Goal: Information Seeking & Learning: Compare options

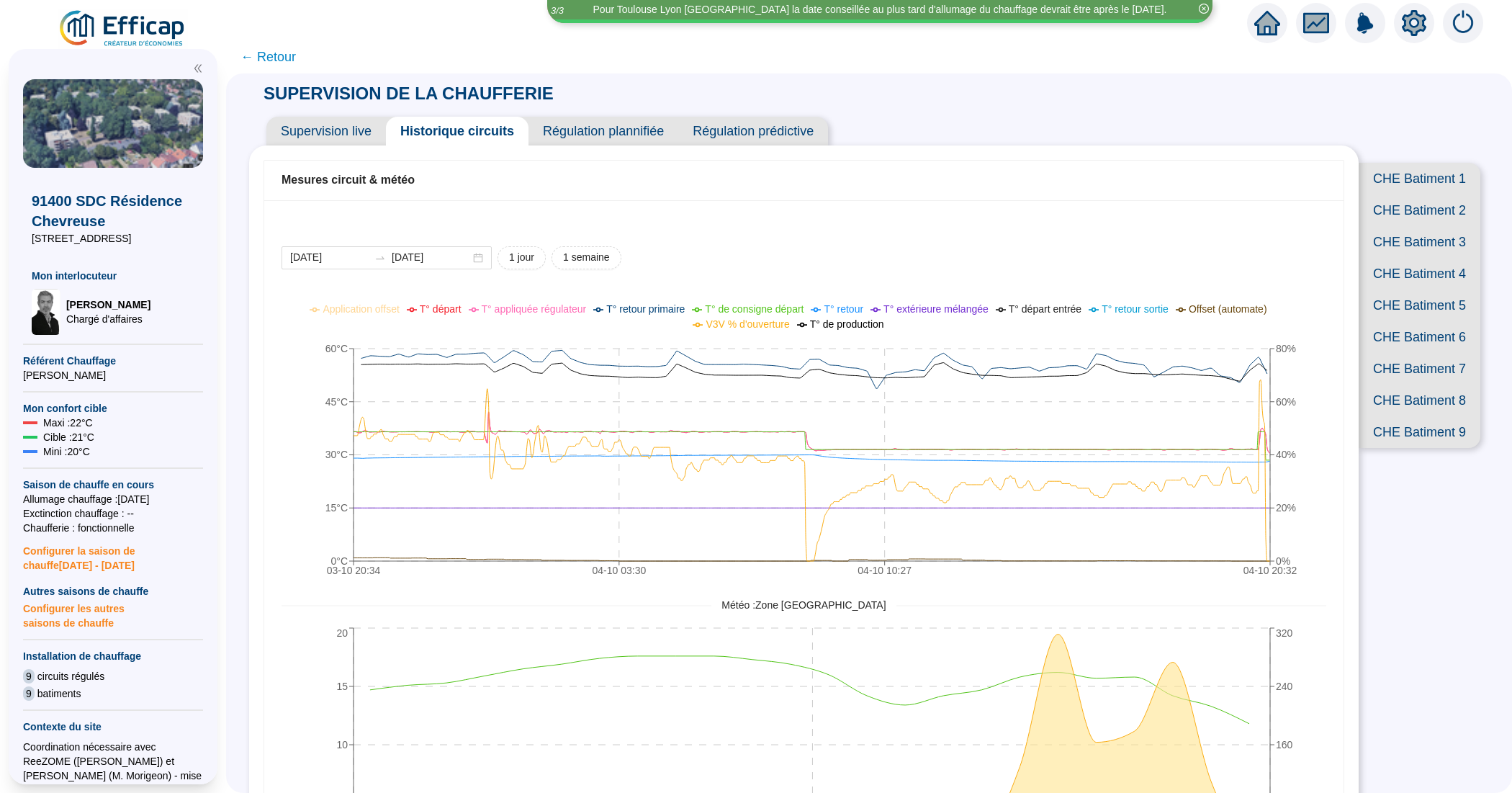
click at [326, 138] on span "Supervision live" at bounding box center [326, 131] width 119 height 29
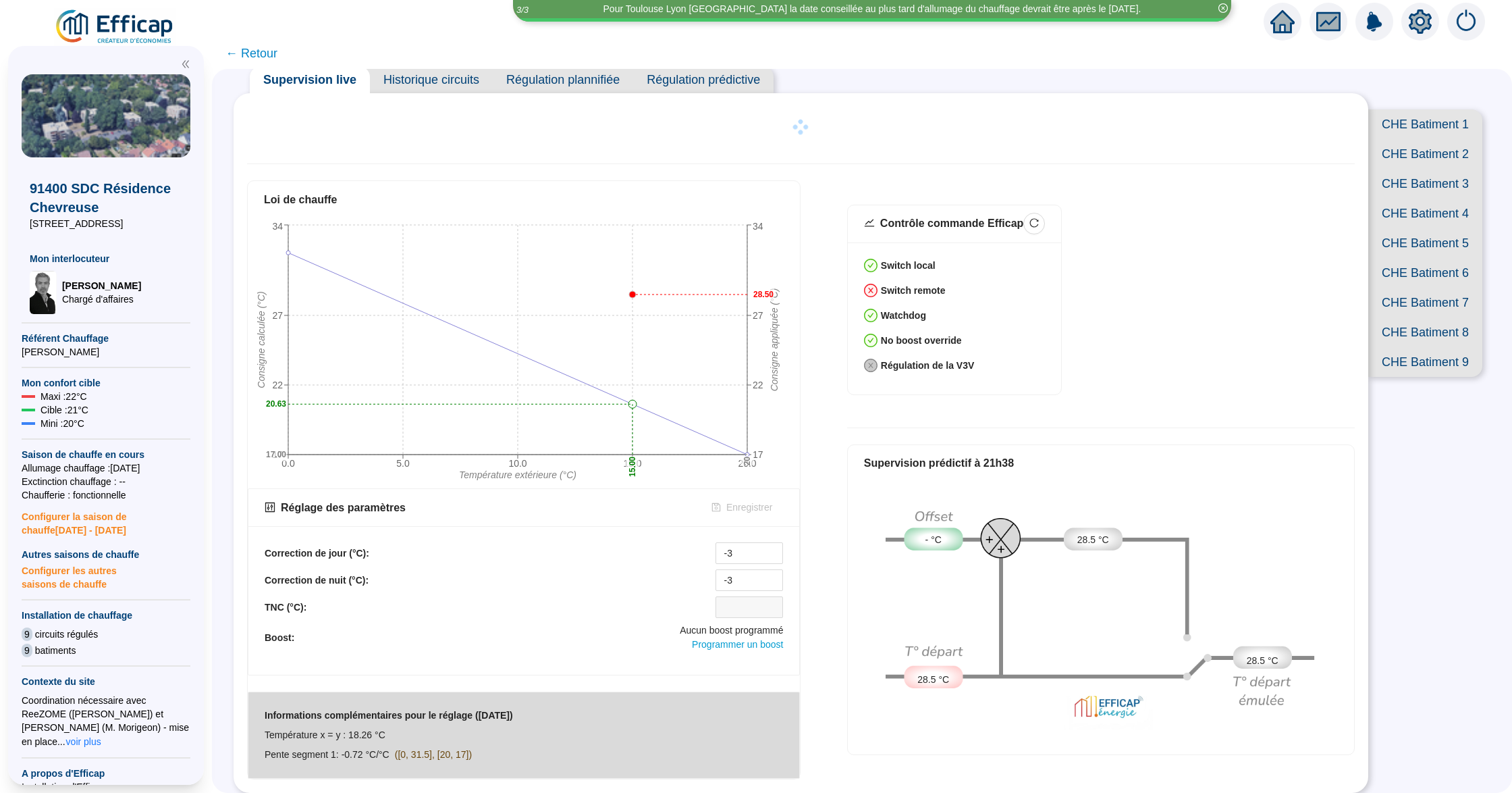
scroll to position [46, 0]
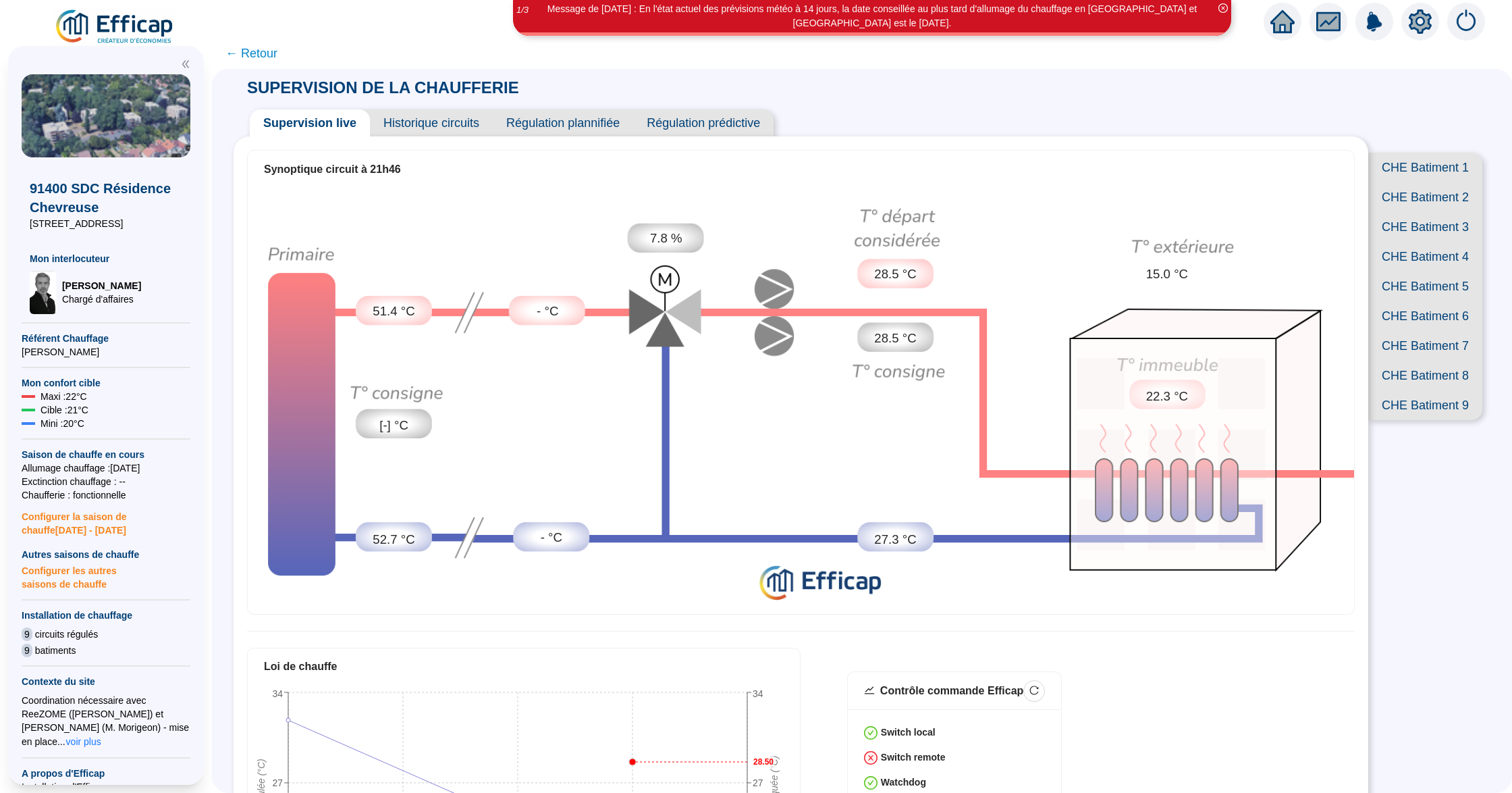
click at [1416, 361] on span "CHE Batiment 7" at bounding box center [1425, 346] width 114 height 30
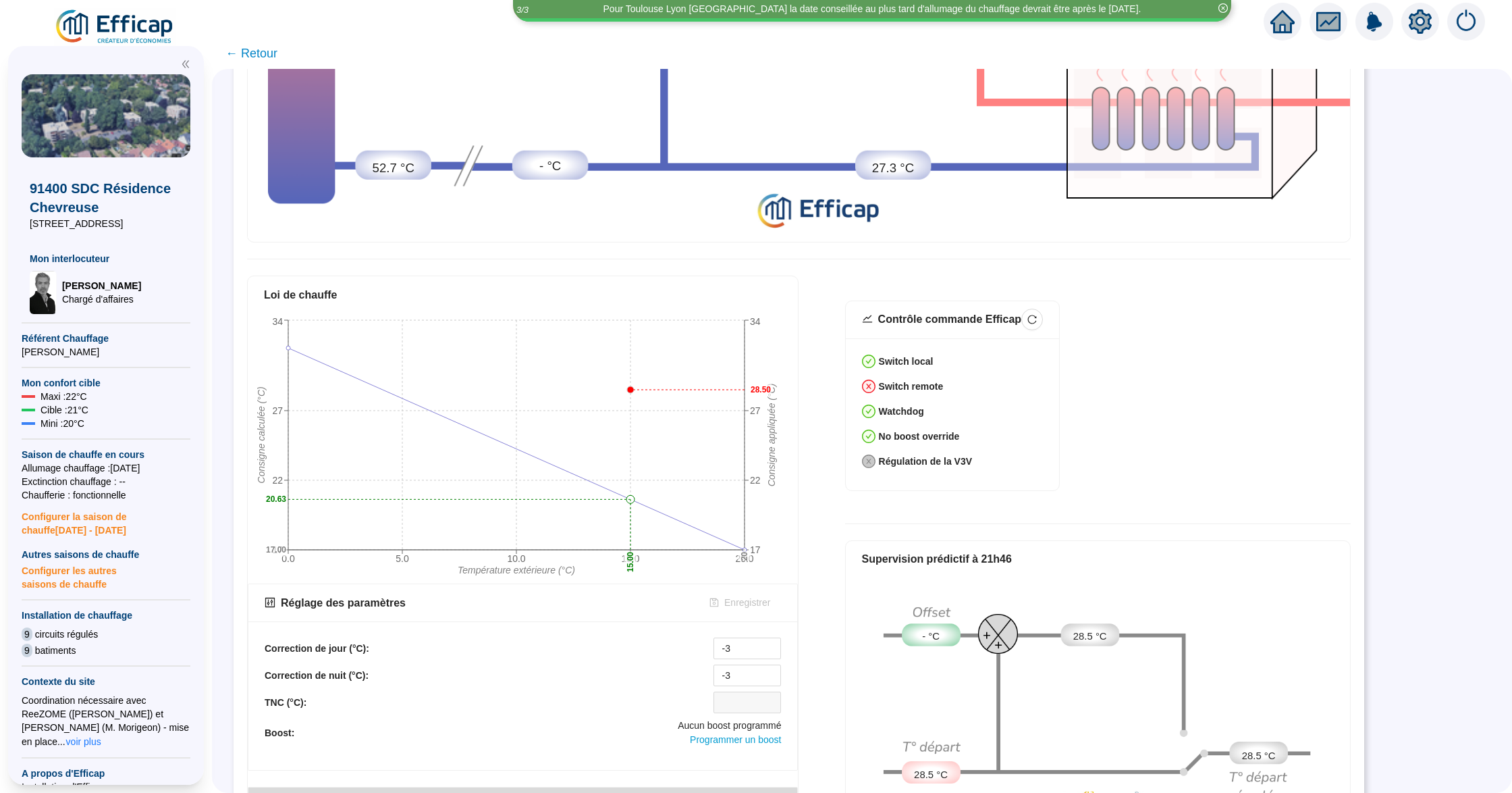
scroll to position [459, 0]
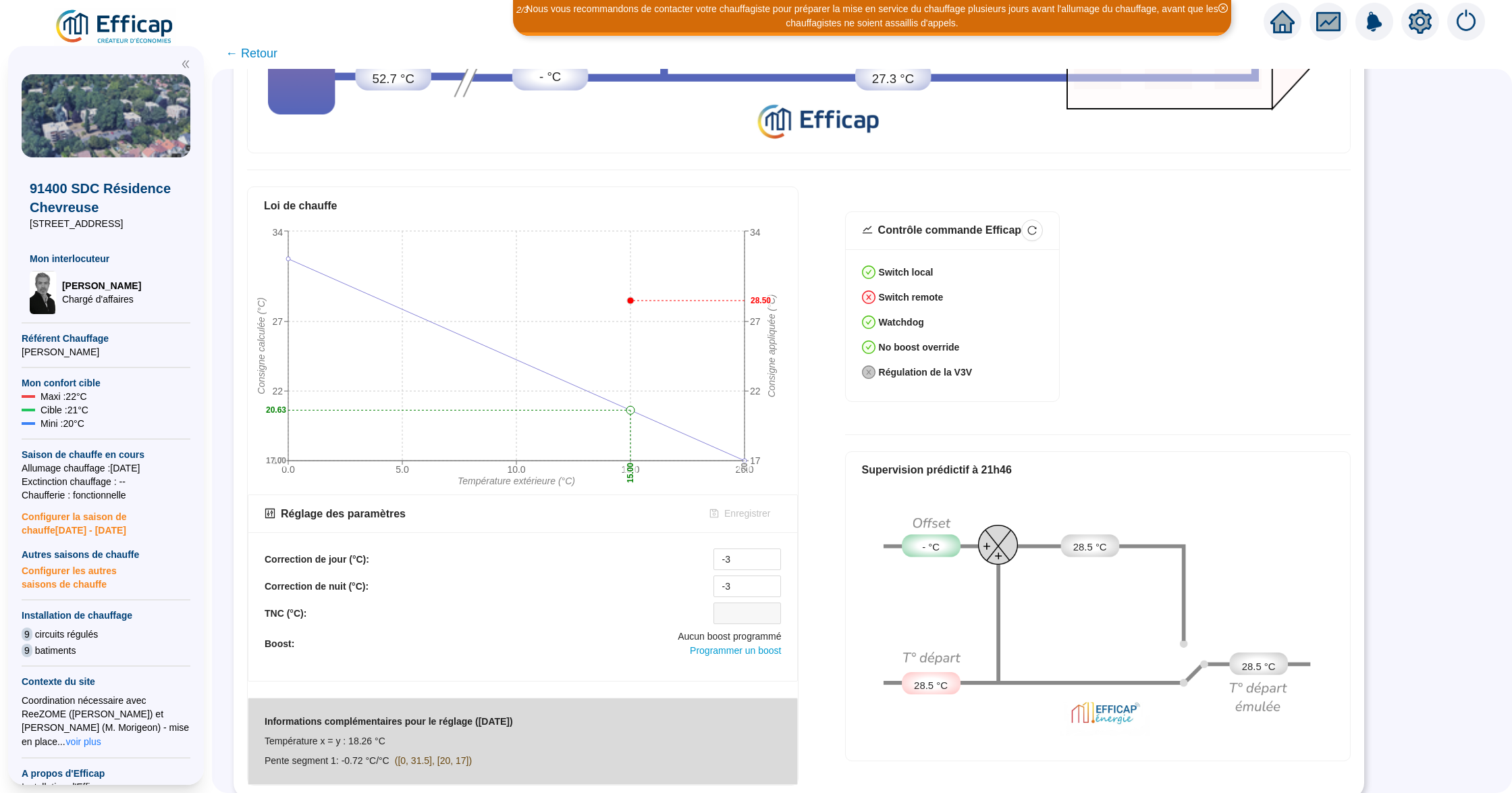
click at [1293, 335] on div "Contrôle commande Efficap Switch local Switch remote Watchdog No boost override…" at bounding box center [1097, 314] width 505 height 207
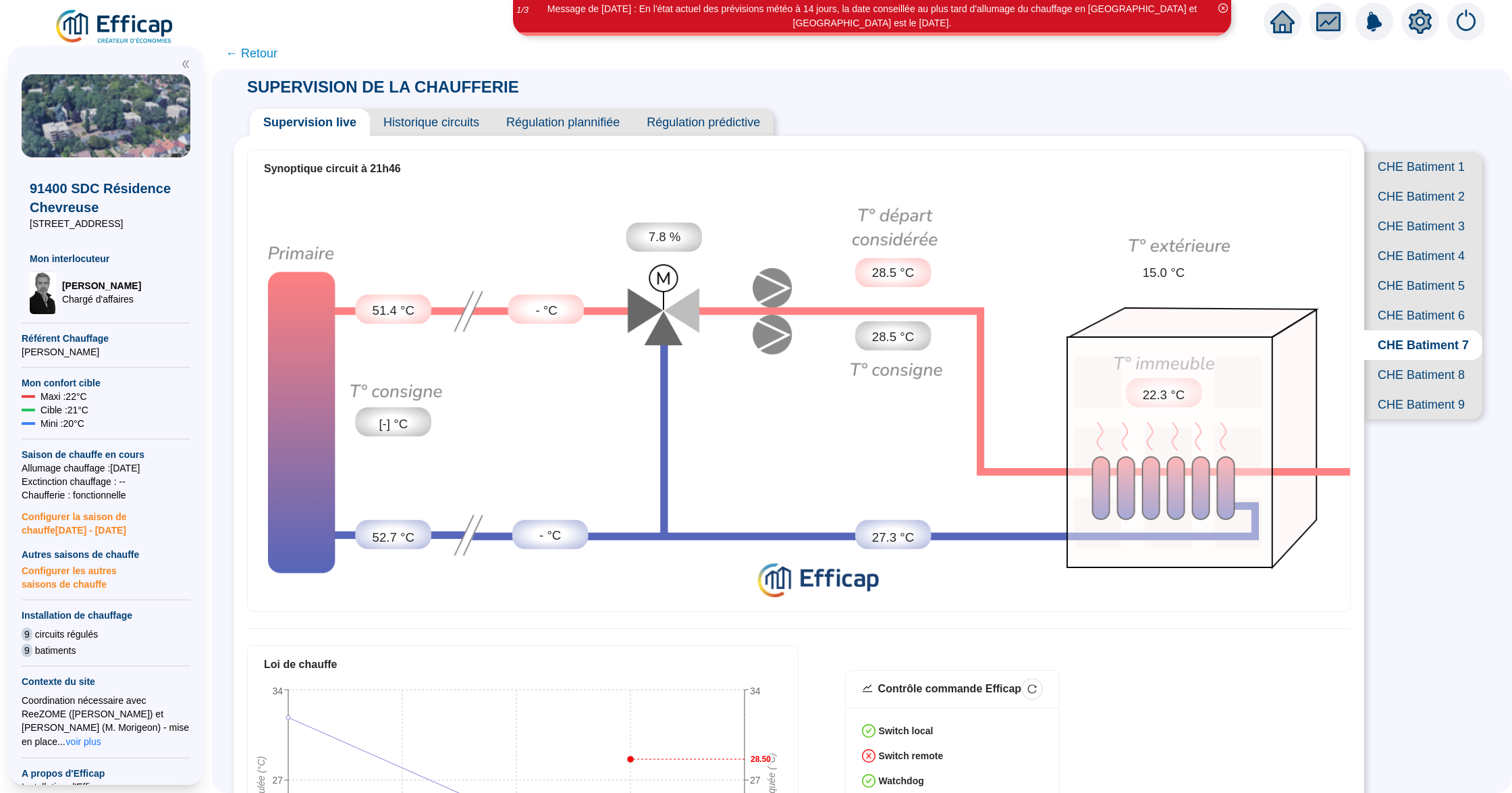
scroll to position [0, 0]
click at [443, 116] on span "Historique circuits" at bounding box center [431, 123] width 123 height 27
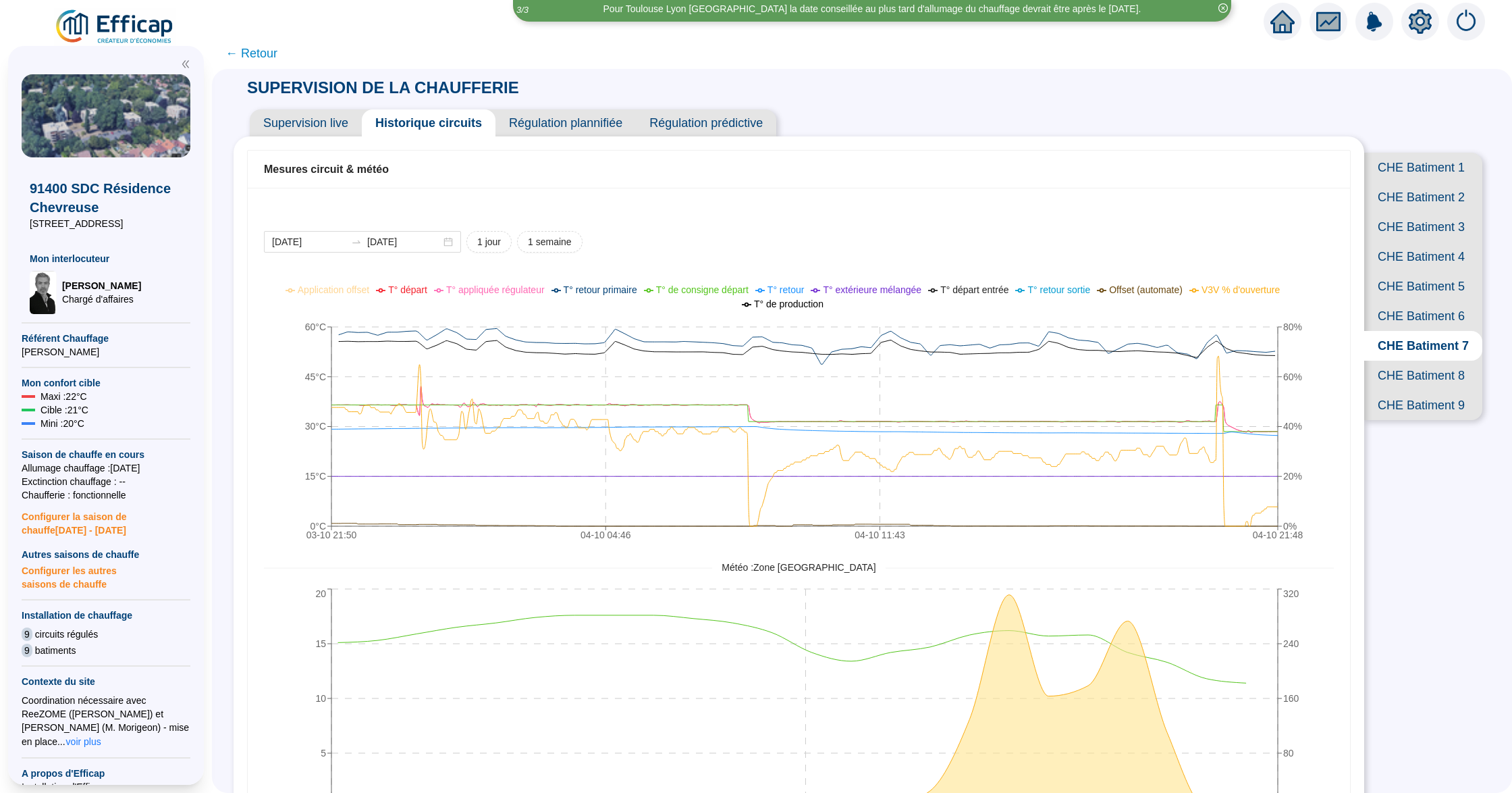
click at [278, 52] on span "← Retour" at bounding box center [252, 53] width 52 height 19
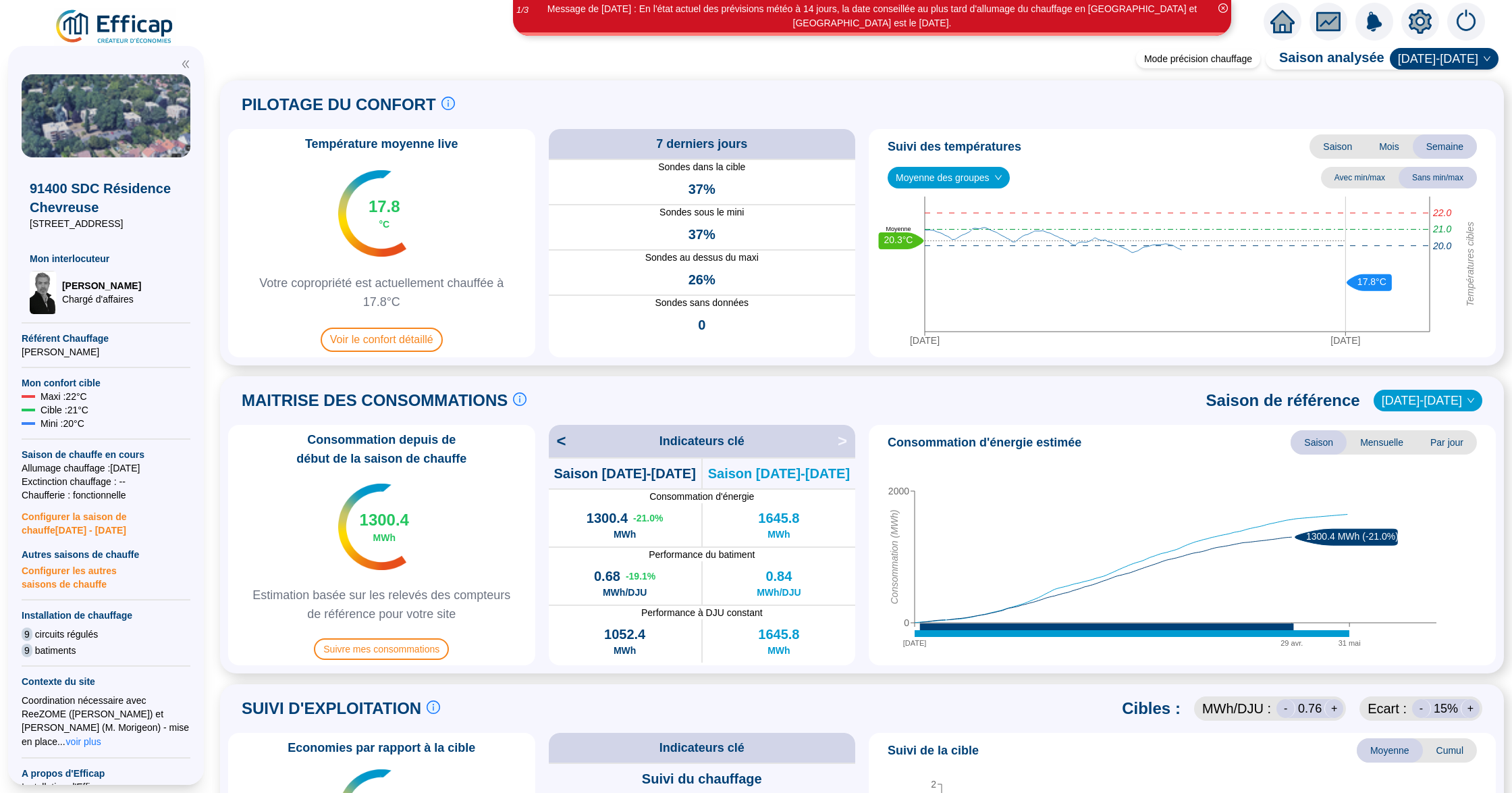
click at [419, 332] on span "Voir le confort détaillé" at bounding box center [382, 340] width 122 height 25
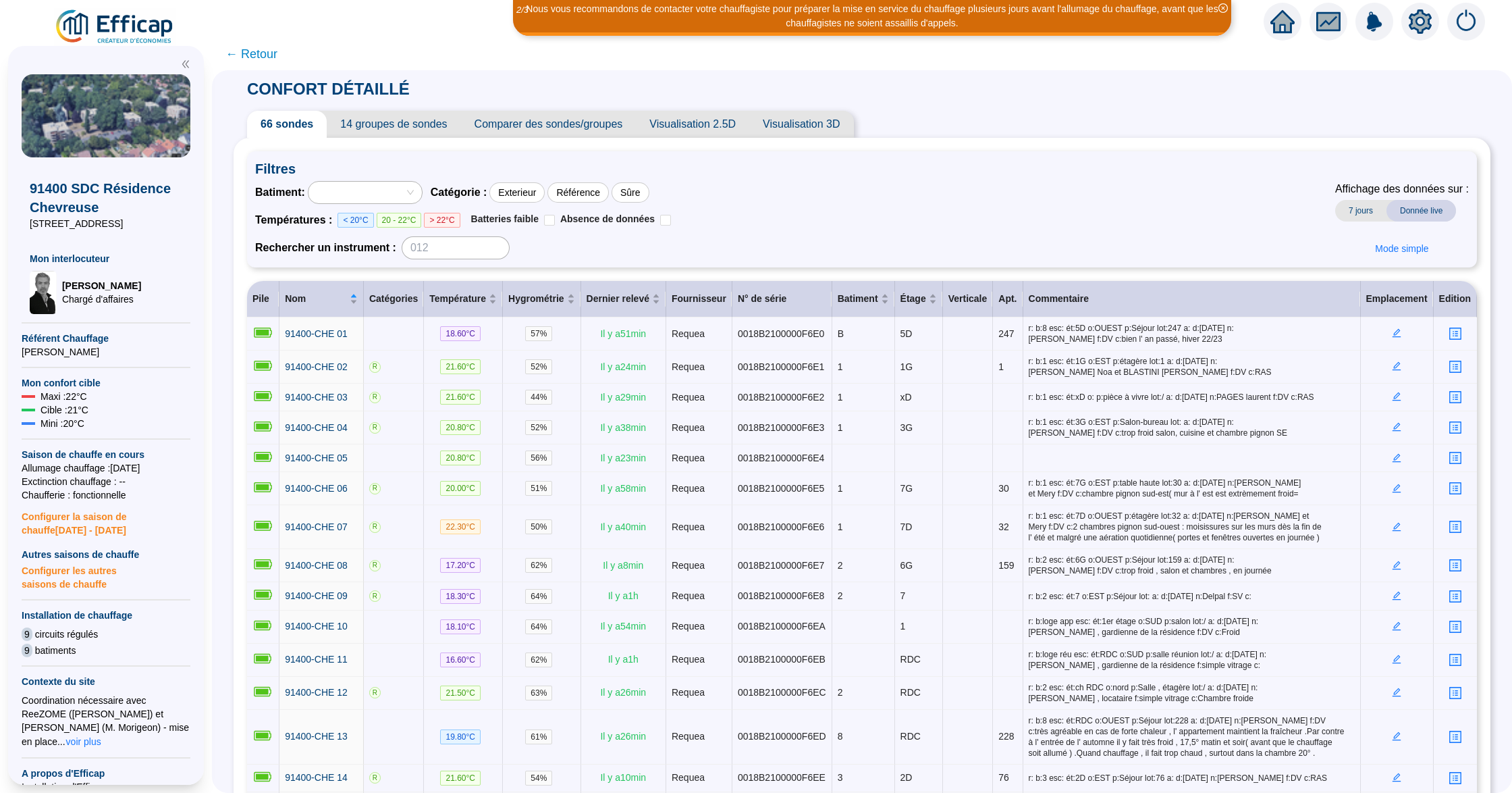
click at [581, 122] on span "Comparer des sondes/groupes" at bounding box center [549, 124] width 175 height 27
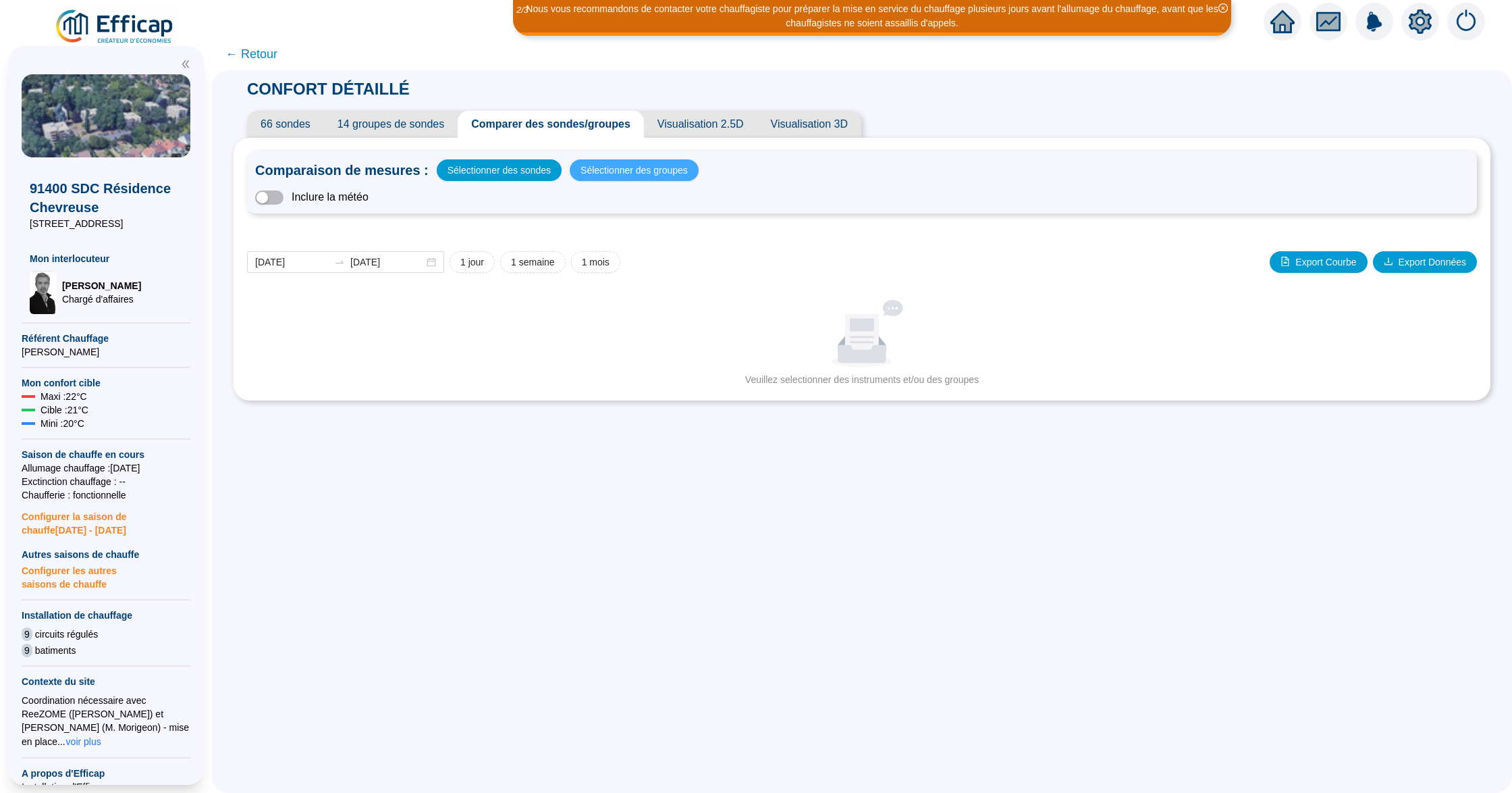
click at [627, 171] on span "Sélectionner des groupes" at bounding box center [634, 170] width 107 height 19
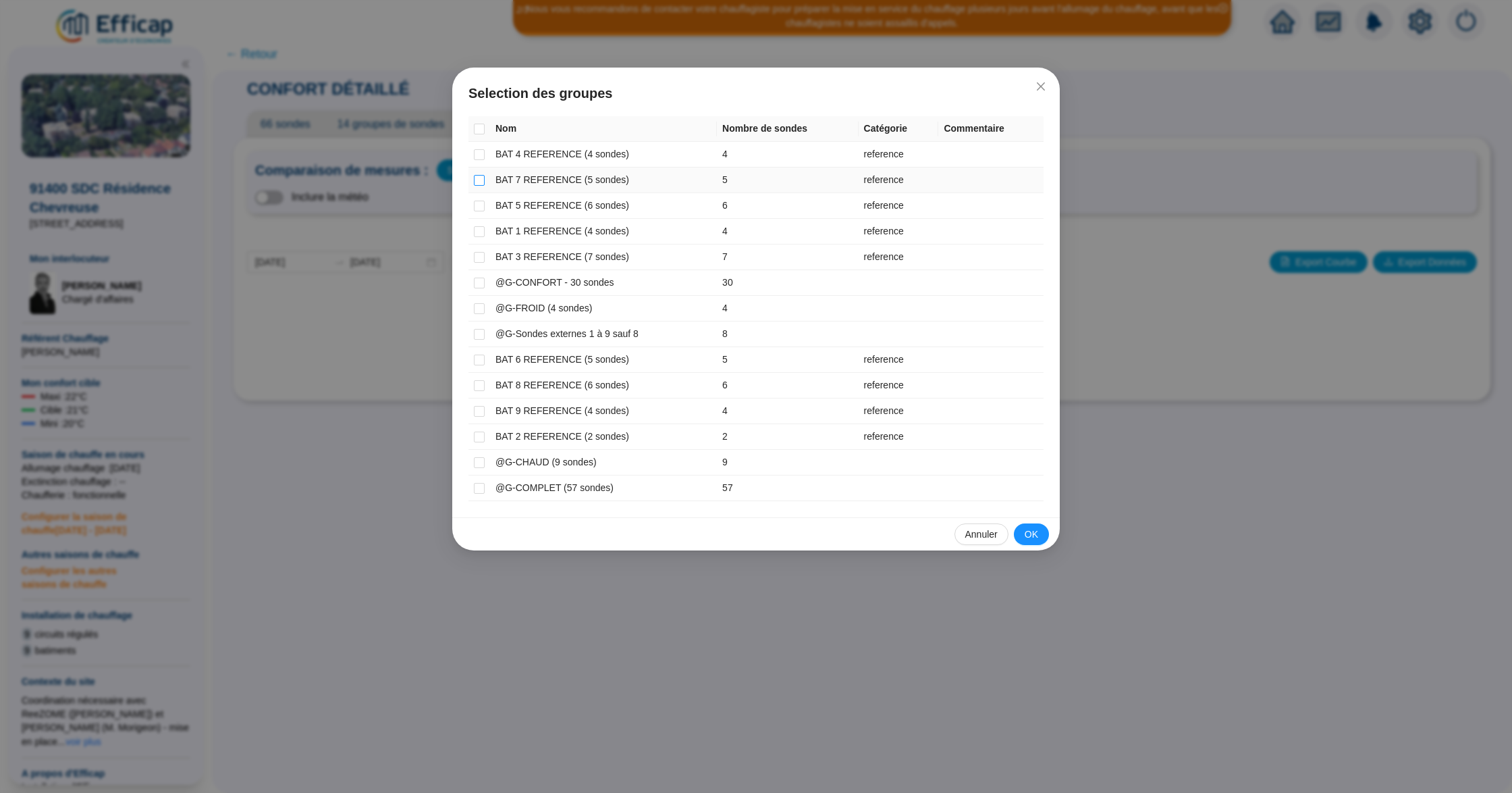
click at [481, 185] on input "checkbox" at bounding box center [479, 180] width 10 height 10
checkbox input "true"
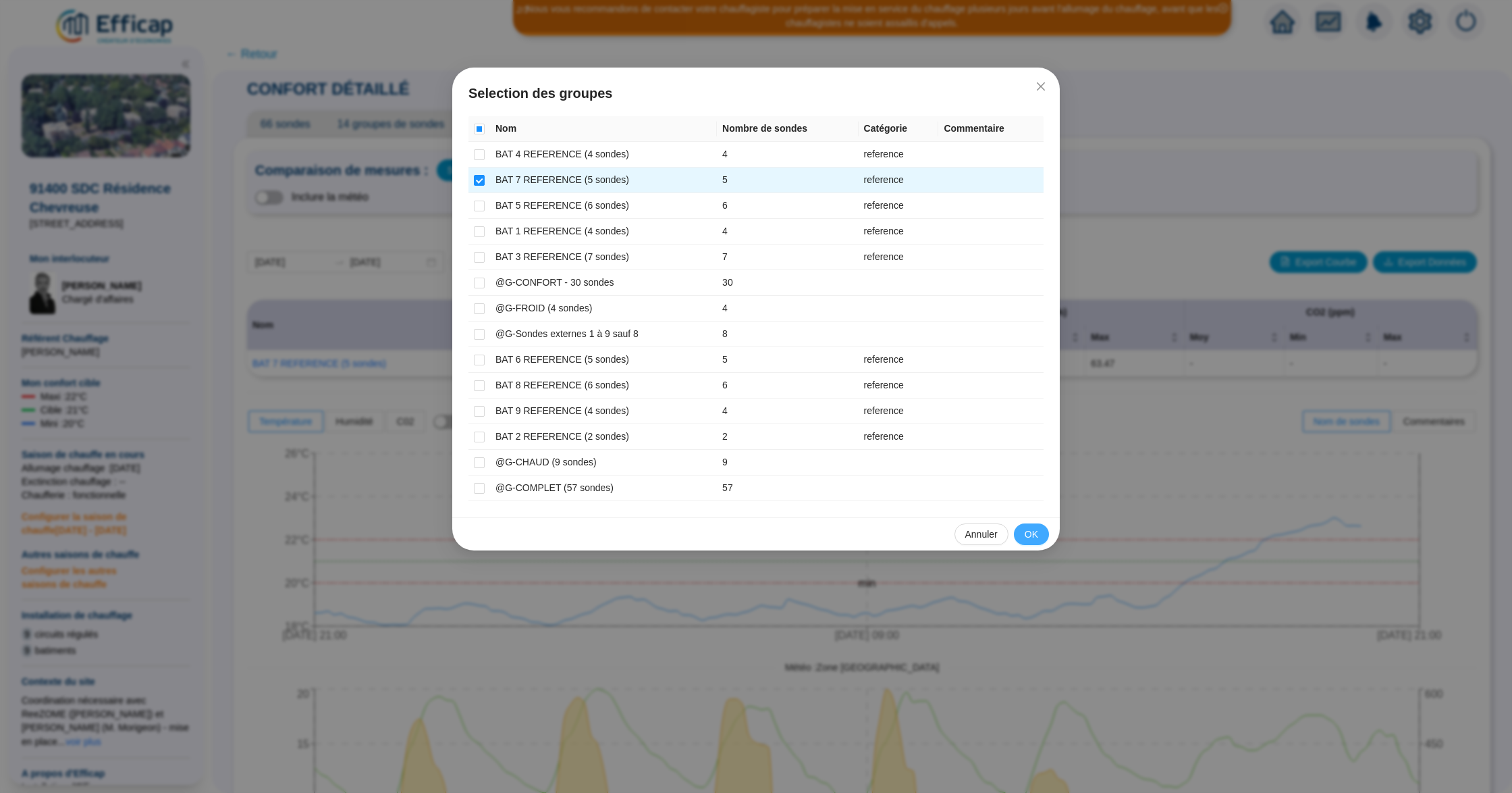
click at [1016, 535] on button "OK" at bounding box center [1031, 534] width 35 height 22
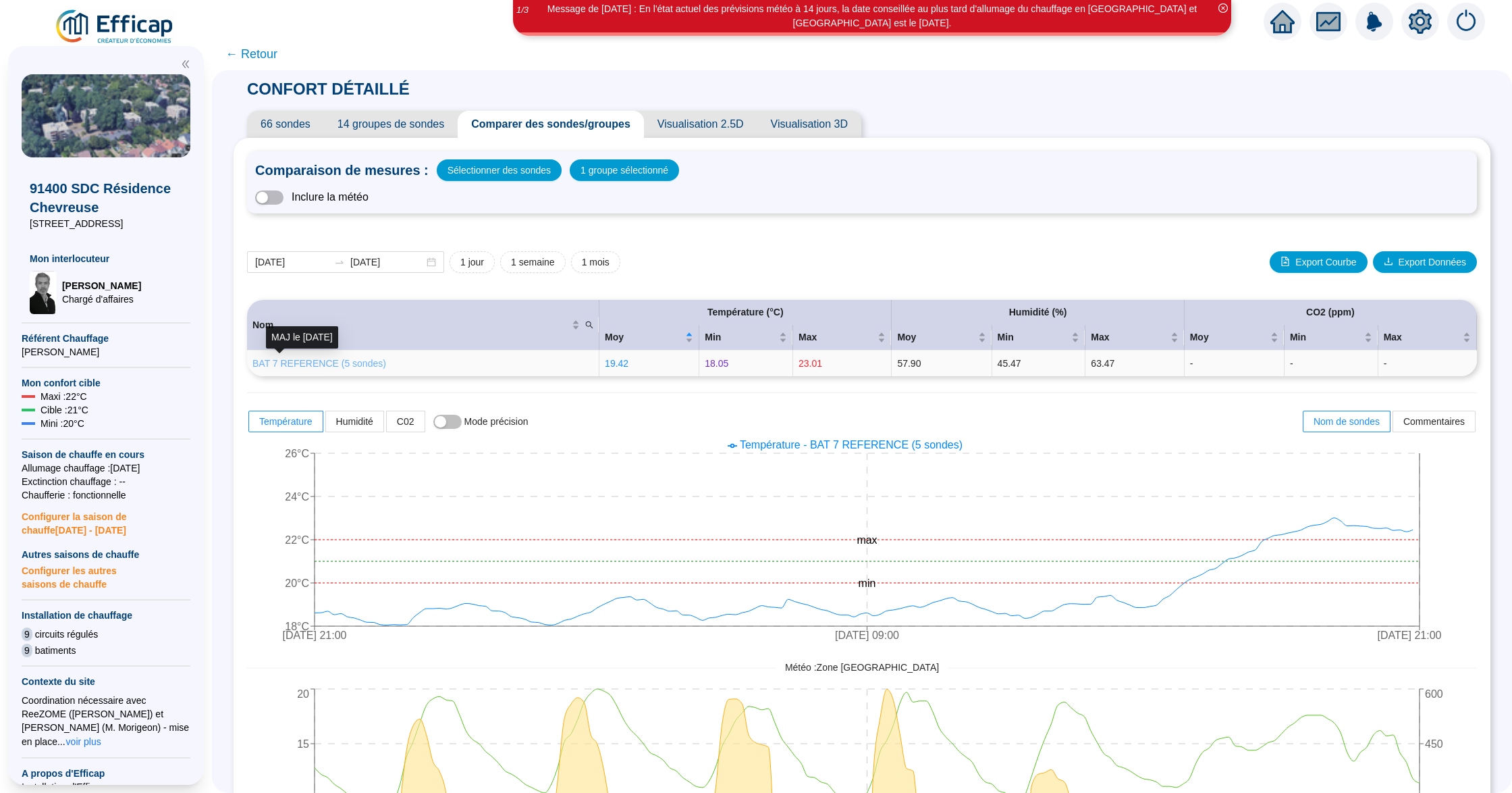
click at [329, 366] on link "BAT 7 REFERENCE (5 sondes)" at bounding box center [319, 363] width 134 height 10
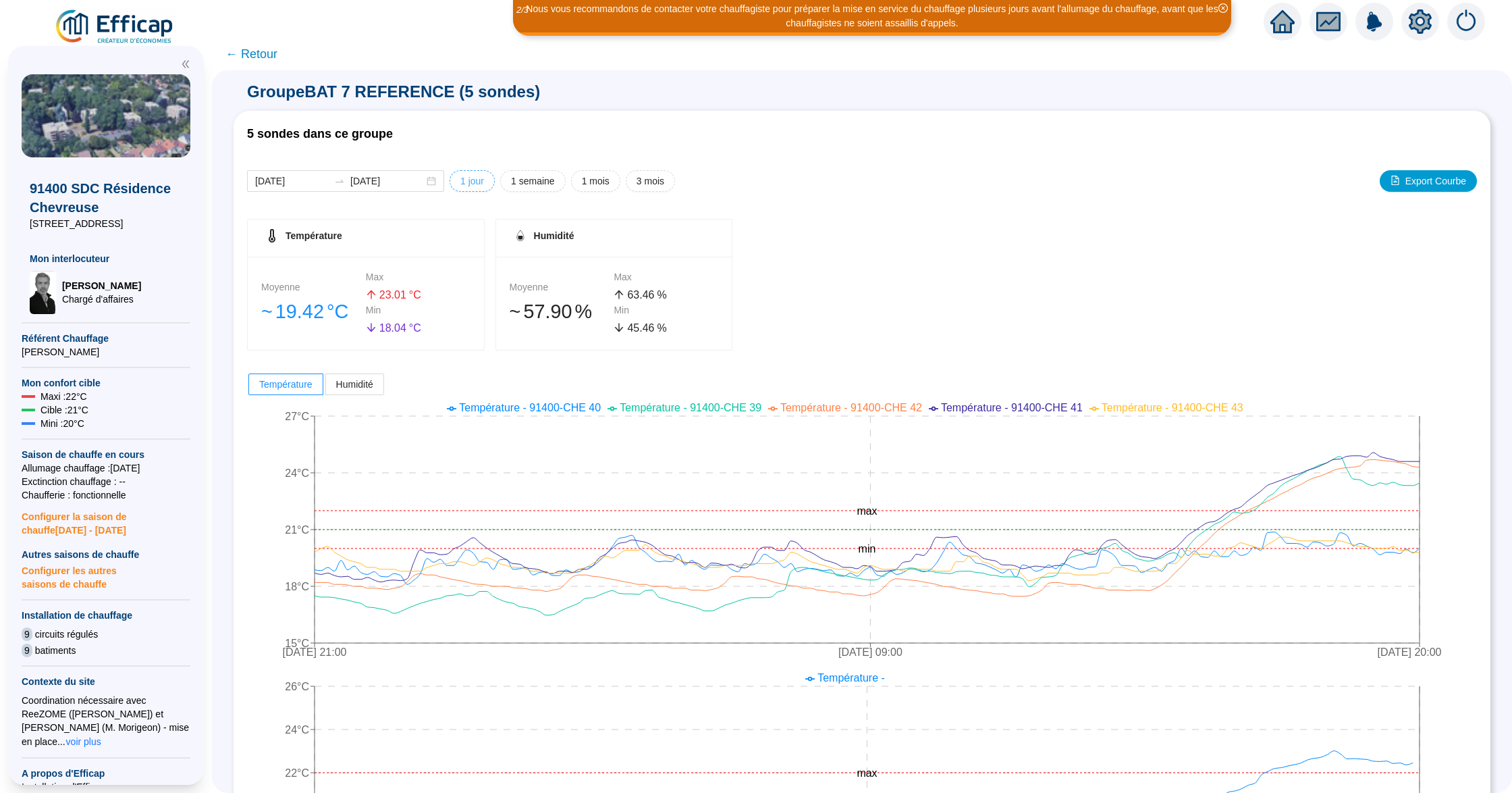
click at [484, 182] on span "1 jour" at bounding box center [472, 181] width 24 height 14
type input "[DATE]"
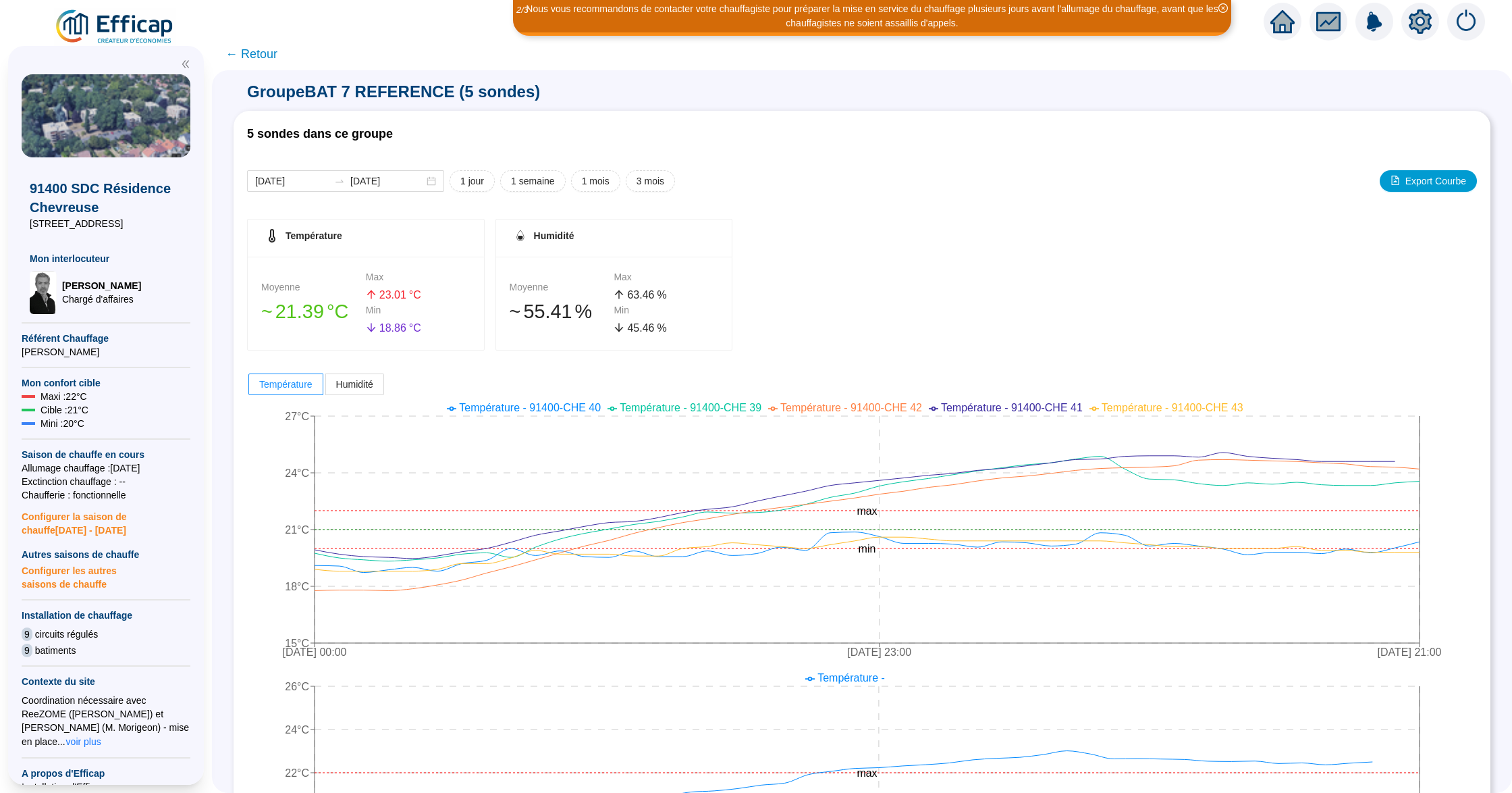
click at [266, 50] on span "← Retour" at bounding box center [252, 54] width 52 height 19
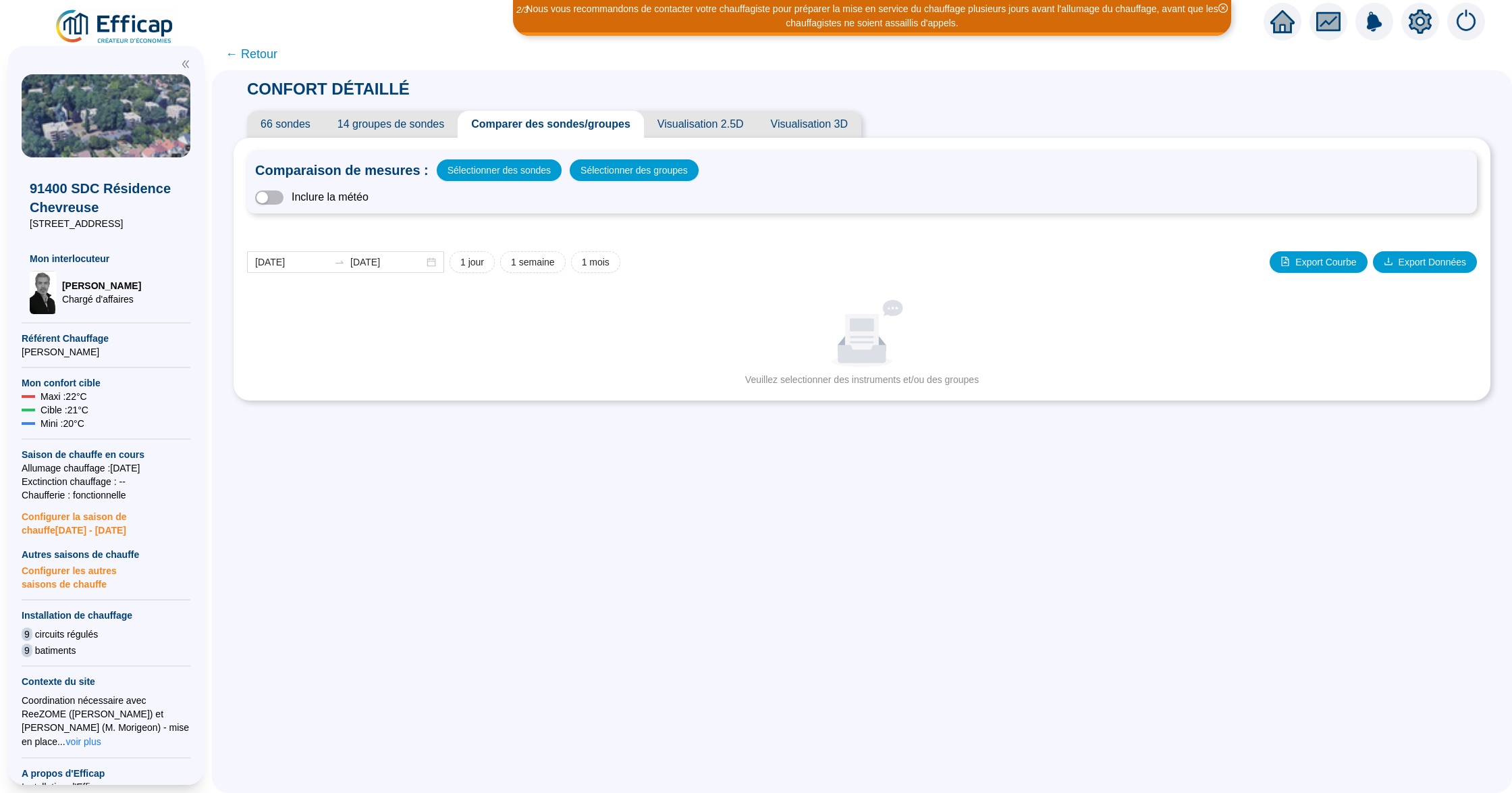
click at [249, 55] on span "← Retour" at bounding box center [252, 54] width 52 height 19
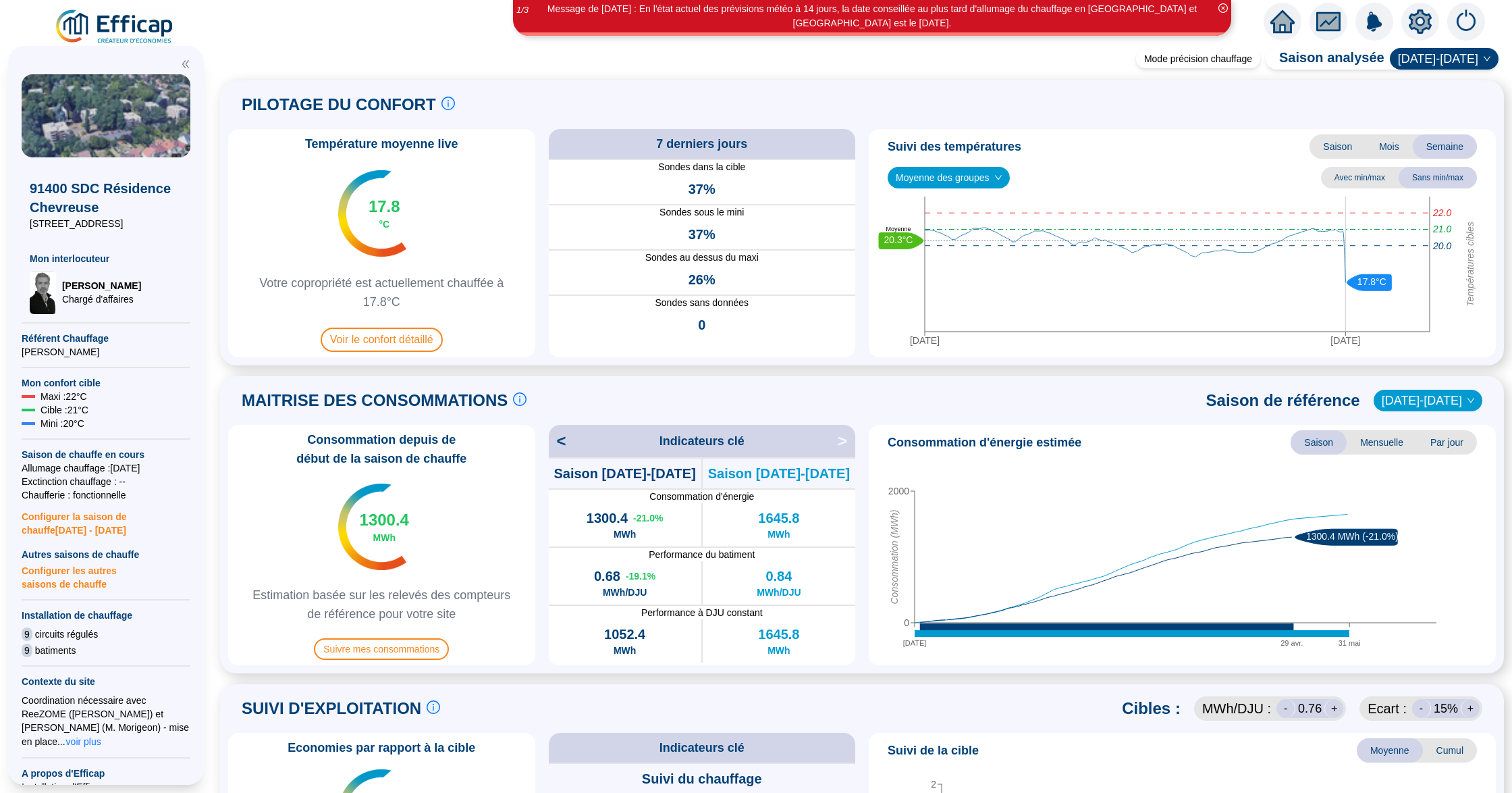
click at [421, 36] on div "Message de [DATE] : En l'état actuel des prévisions météo à 14 jours, la date c…" at bounding box center [756, 19] width 1512 height 38
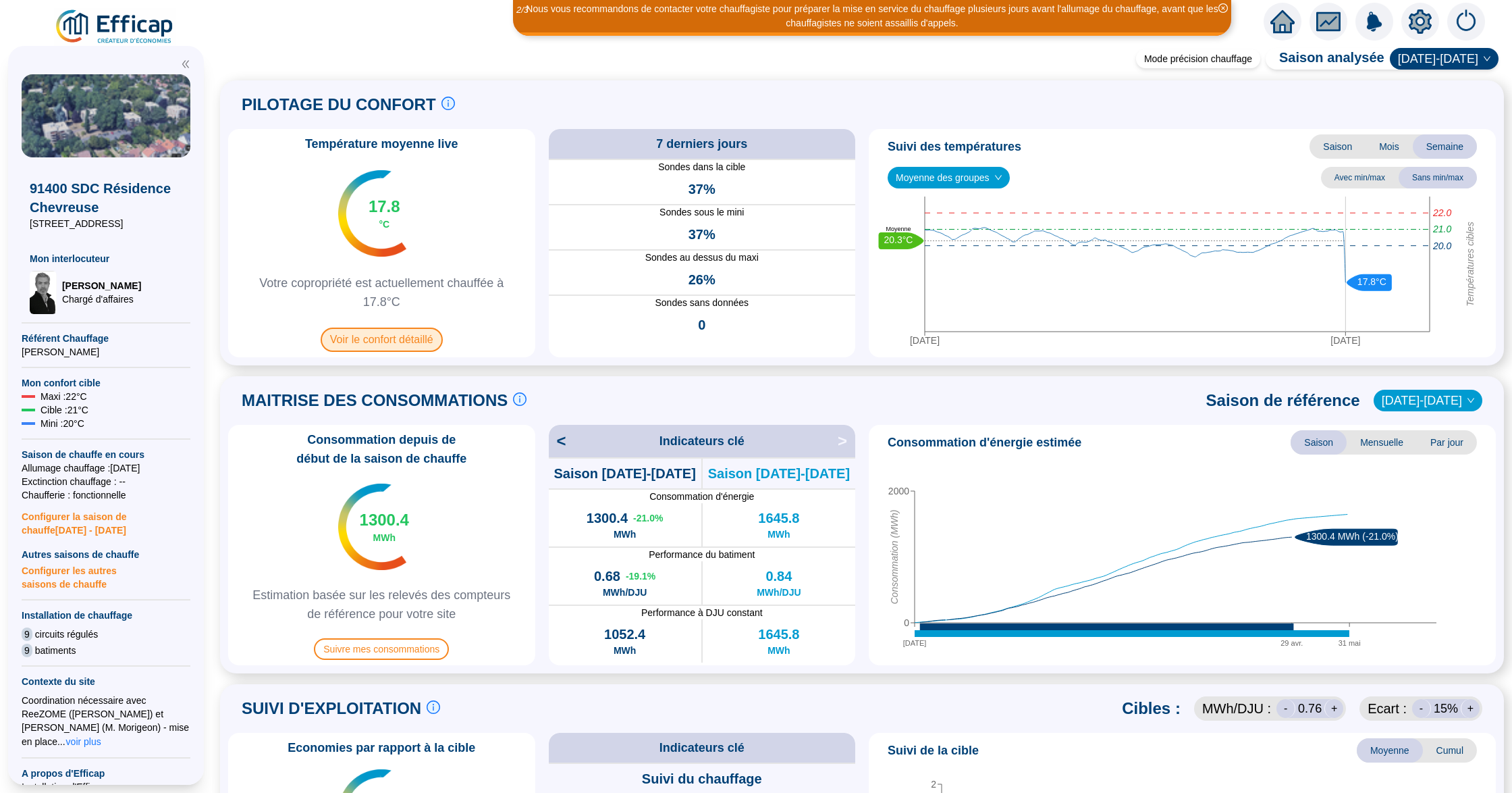
click at [393, 334] on span "Voir le confort détaillé" at bounding box center [382, 340] width 122 height 25
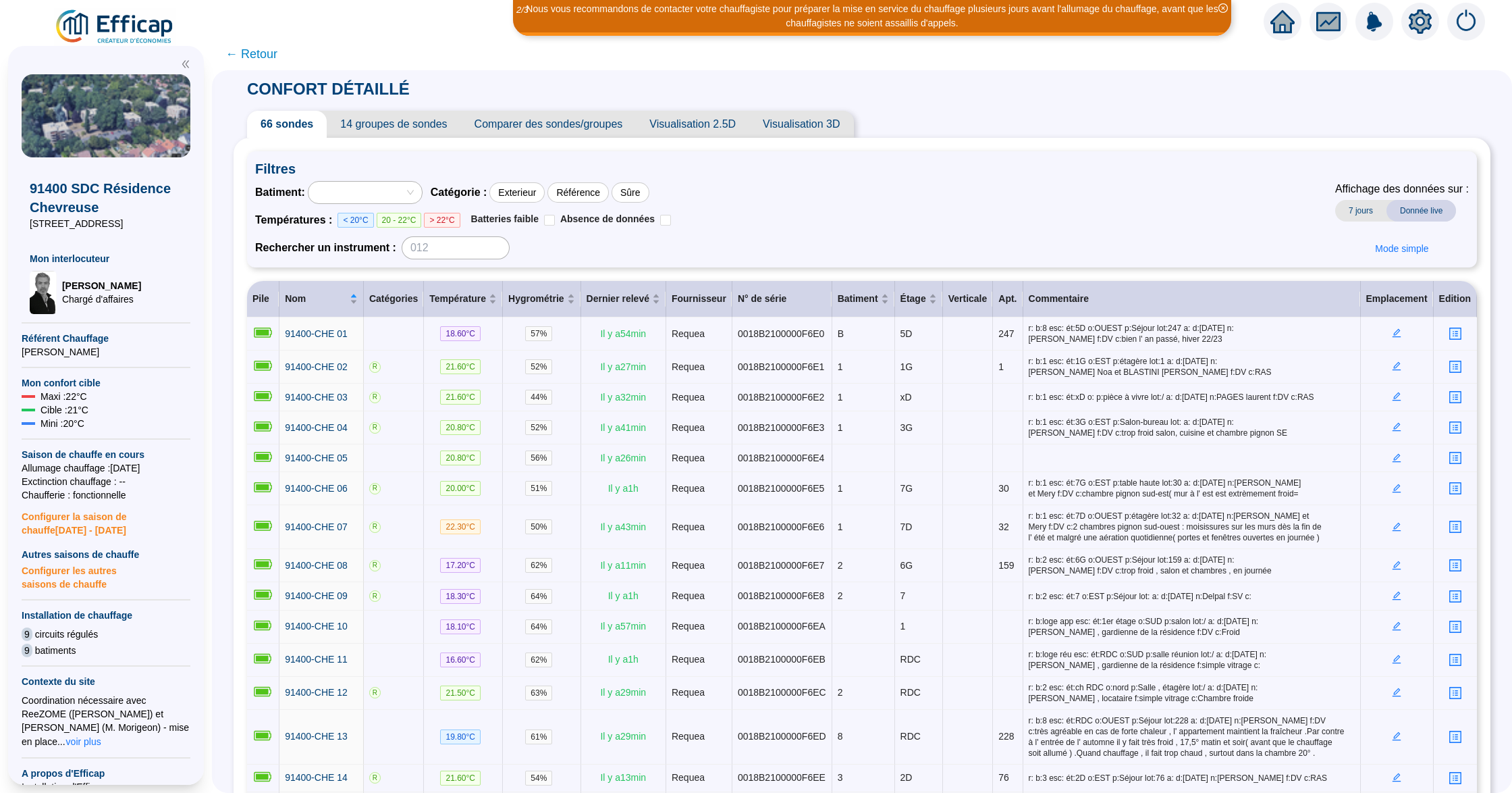
click at [570, 128] on span "Comparer des sondes/groupes" at bounding box center [549, 124] width 175 height 27
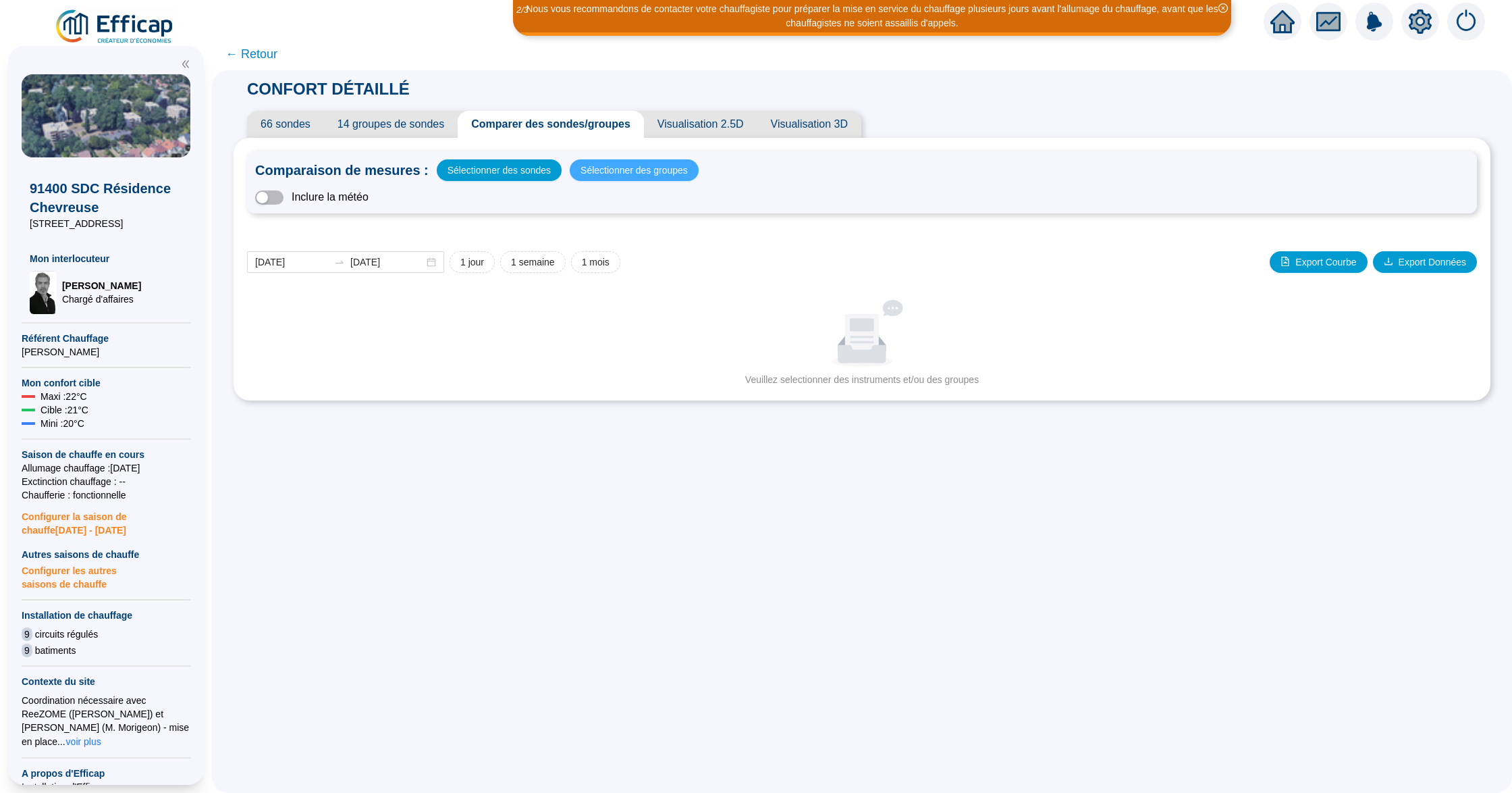
click at [648, 174] on span "Sélectionner des groupes" at bounding box center [634, 170] width 107 height 19
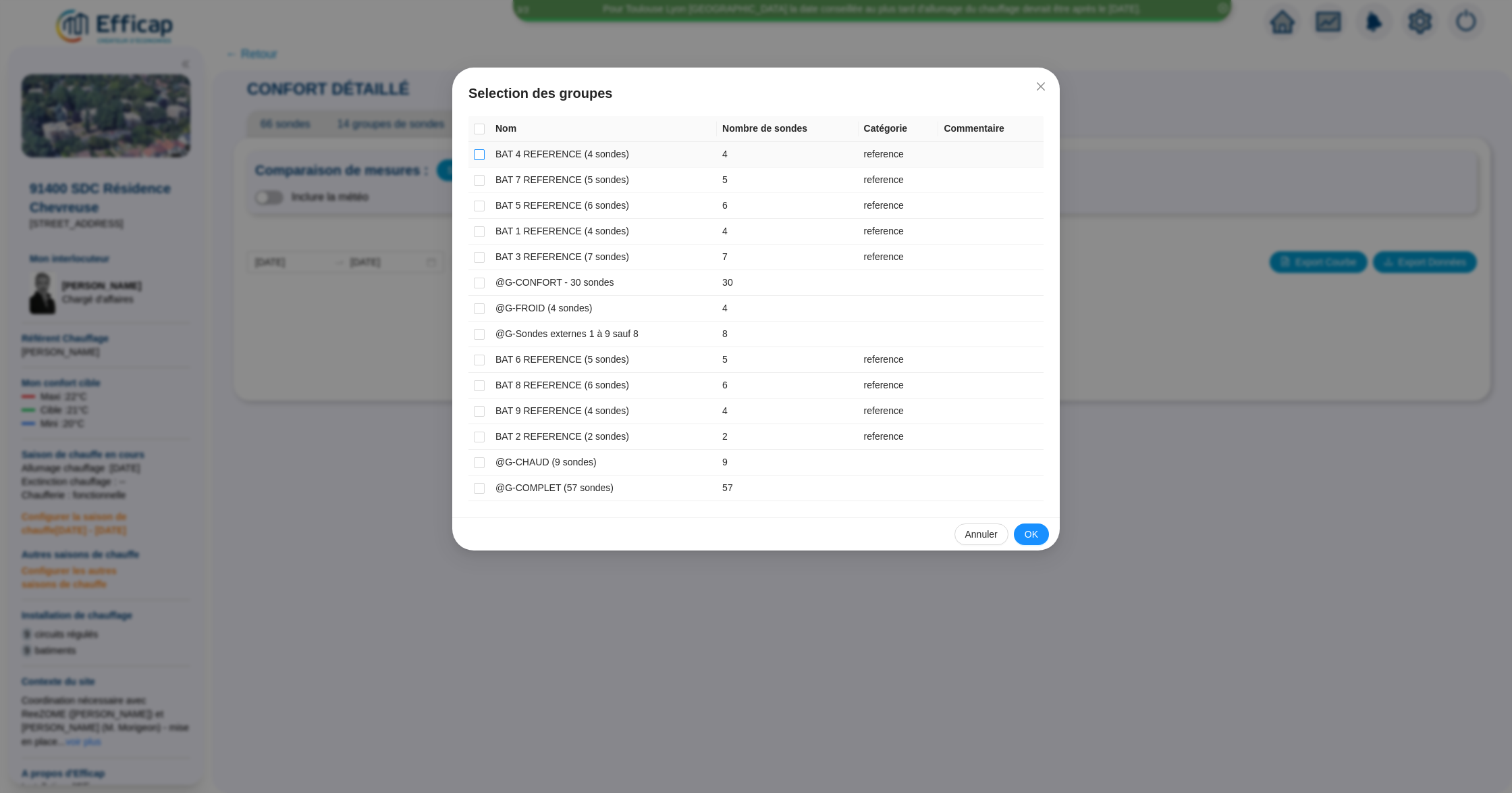
click at [482, 160] on label at bounding box center [479, 154] width 10 height 14
click at [482, 160] on input "checkbox" at bounding box center [479, 155] width 10 height 10
checkbox input "true"
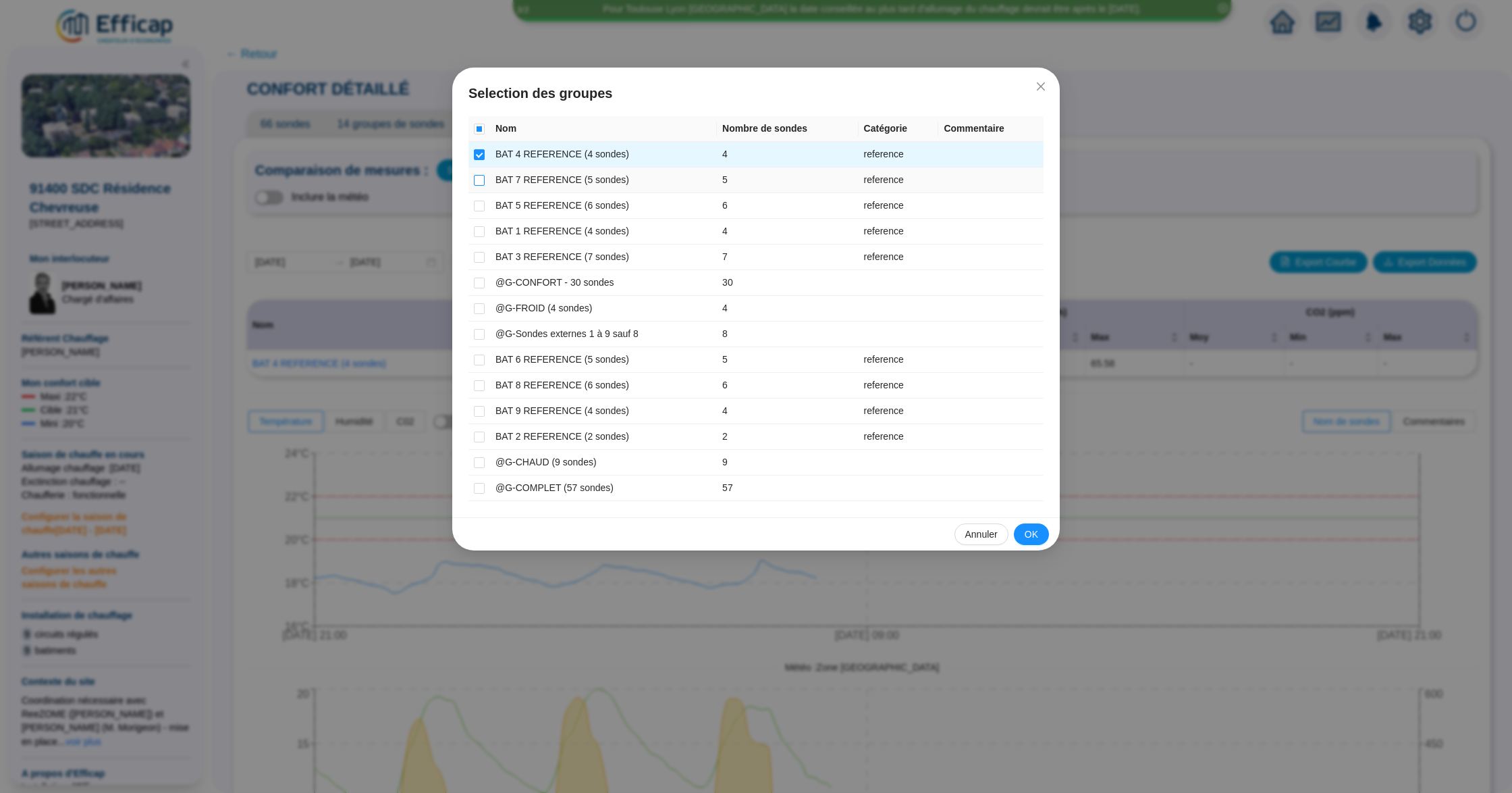
click at [482, 178] on input "checkbox" at bounding box center [479, 180] width 10 height 10
checkbox input "true"
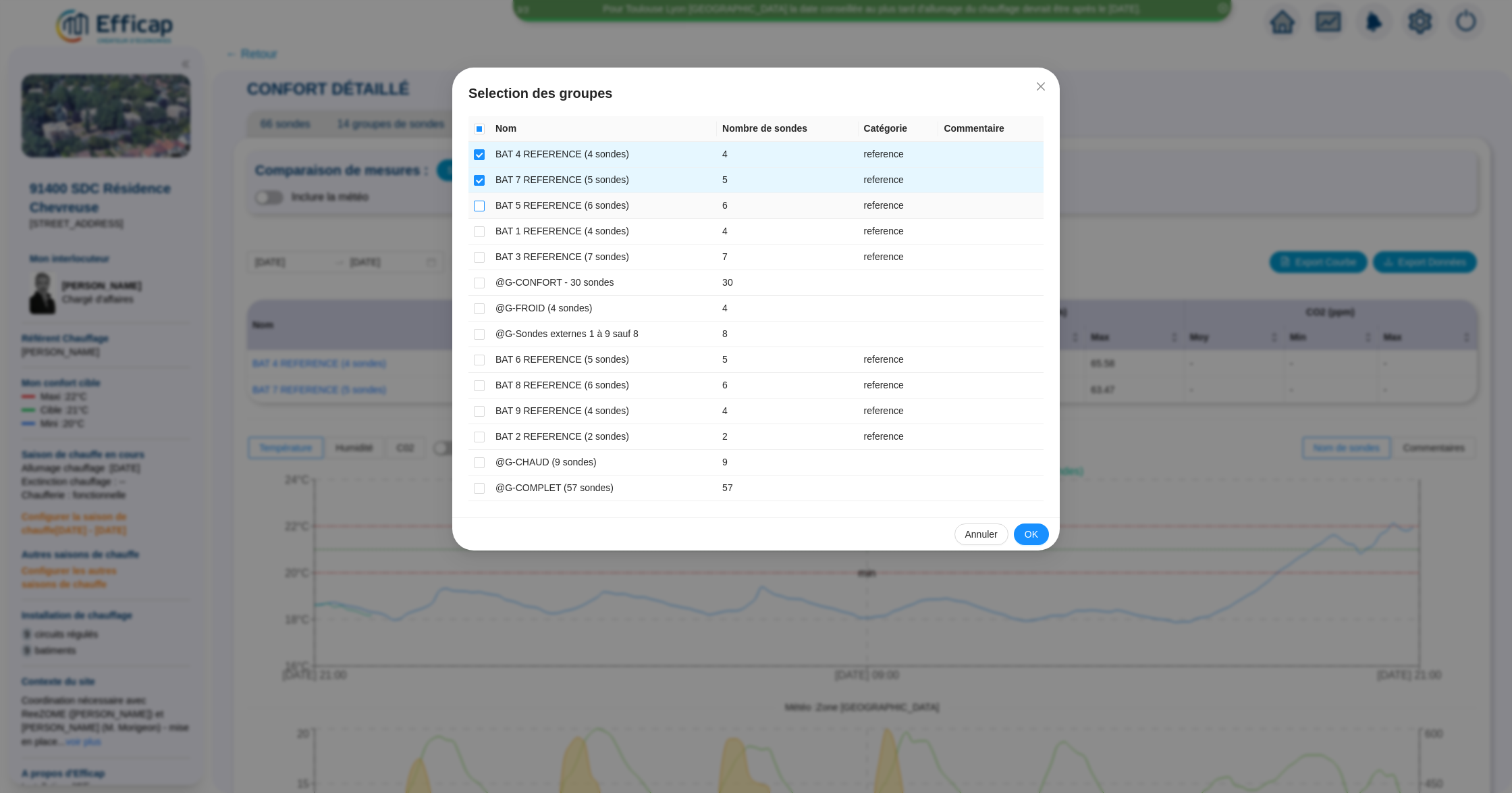
click at [481, 207] on input "checkbox" at bounding box center [479, 206] width 10 height 10
checkbox input "true"
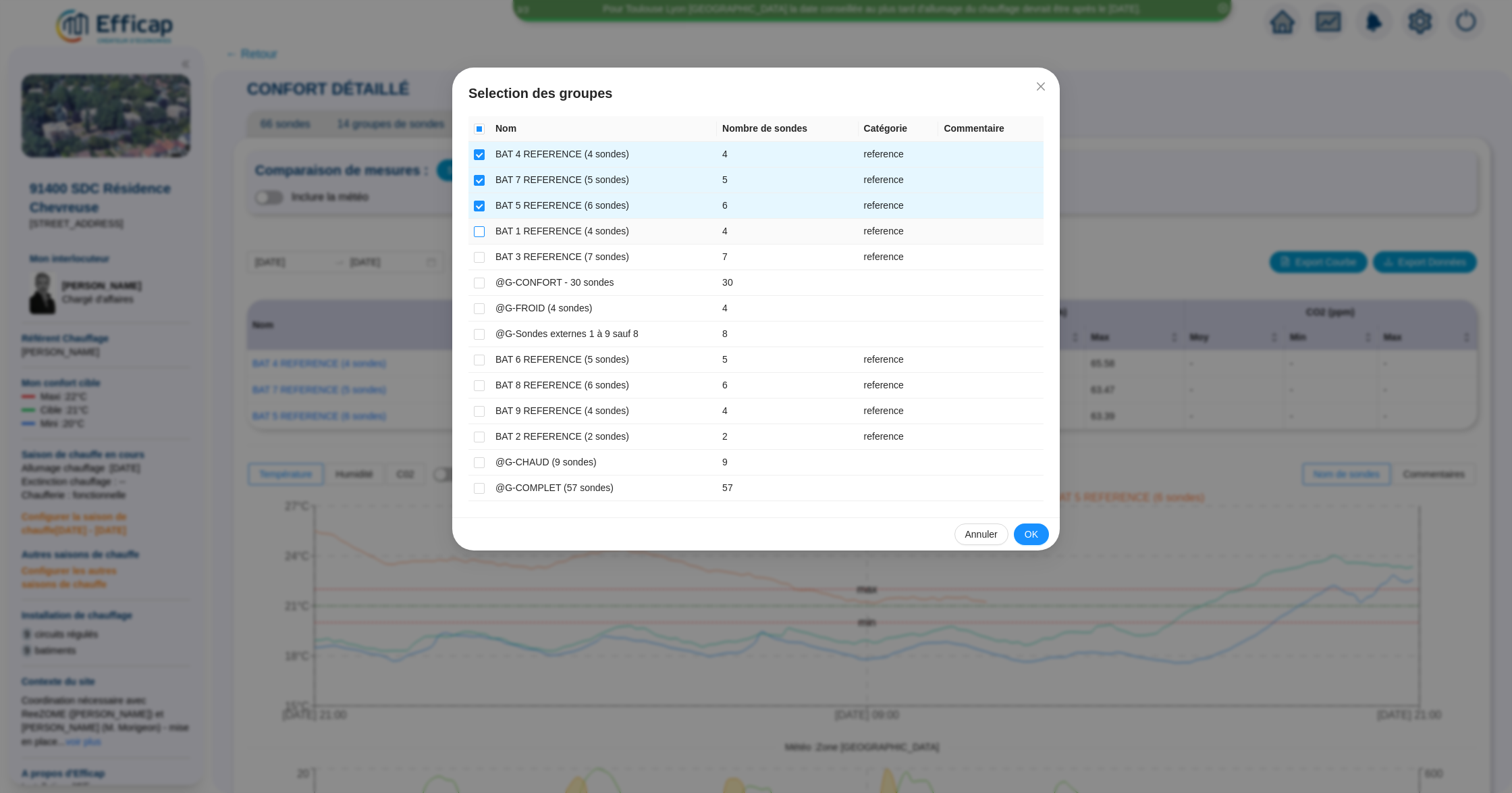
click at [481, 228] on input "checkbox" at bounding box center [479, 231] width 10 height 10
checkbox input "true"
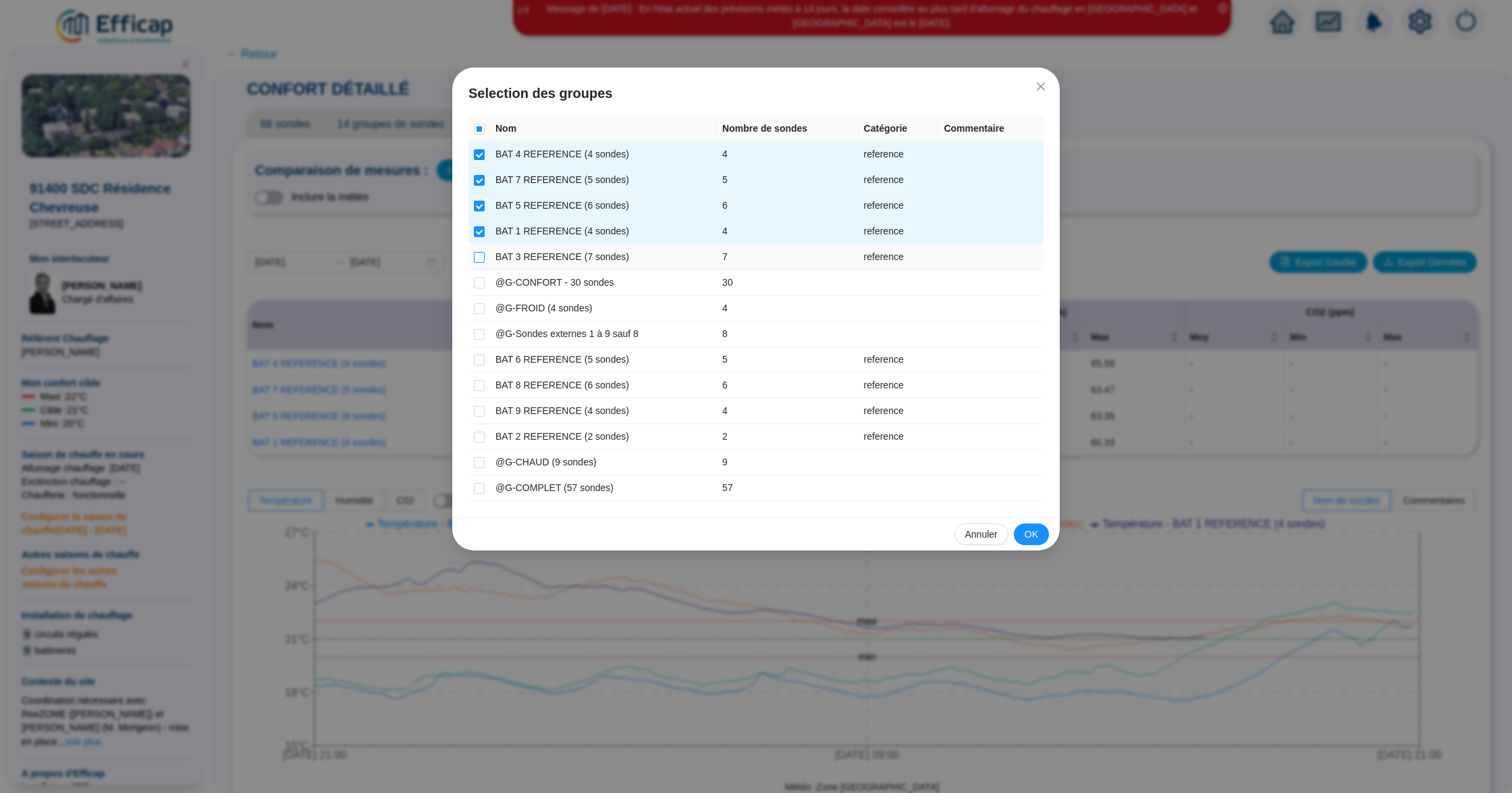
click at [484, 252] on input "checkbox" at bounding box center [479, 257] width 10 height 10
checkbox input "true"
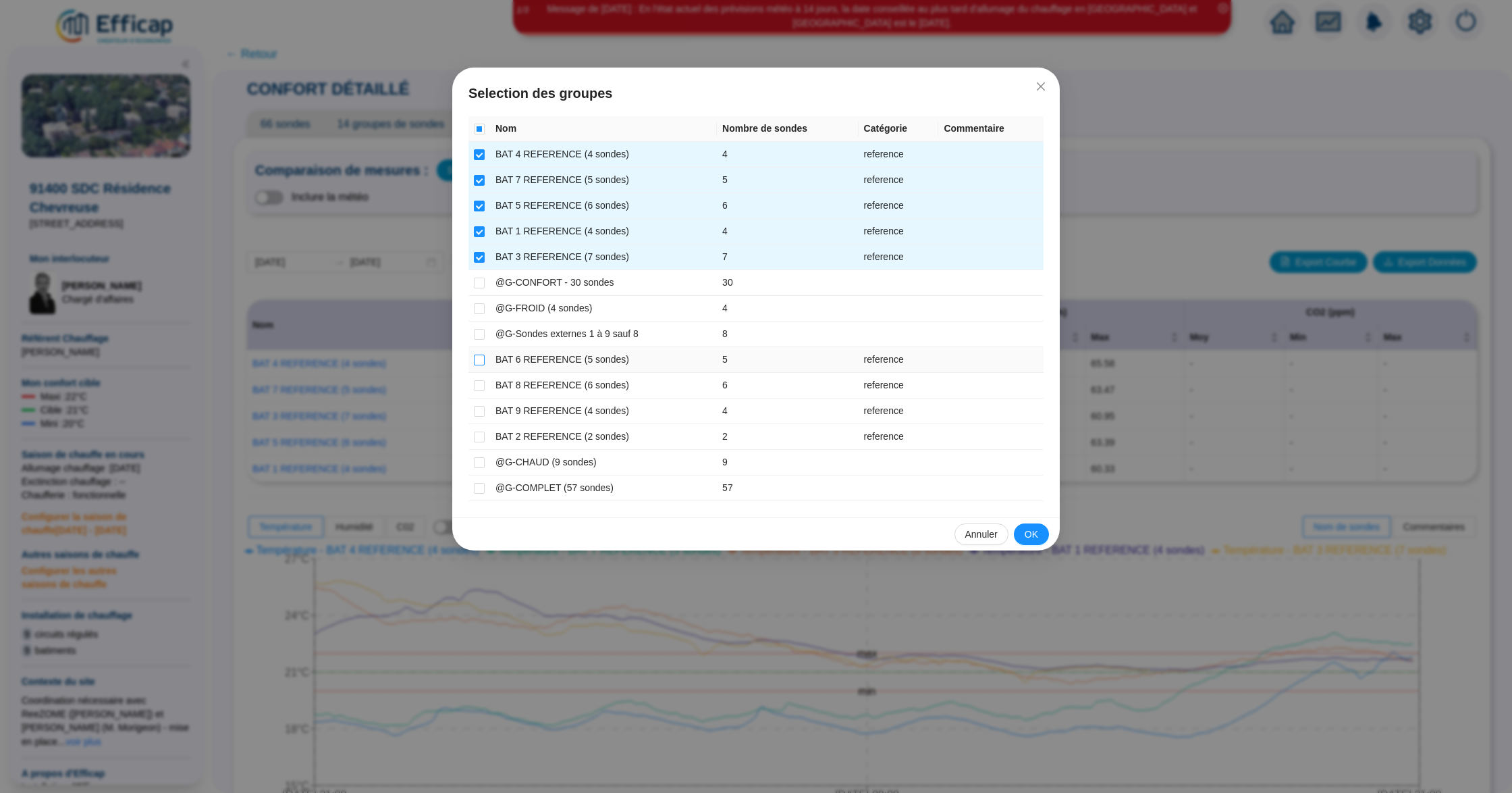
click at [481, 361] on input "checkbox" at bounding box center [479, 360] width 10 height 10
checkbox input "true"
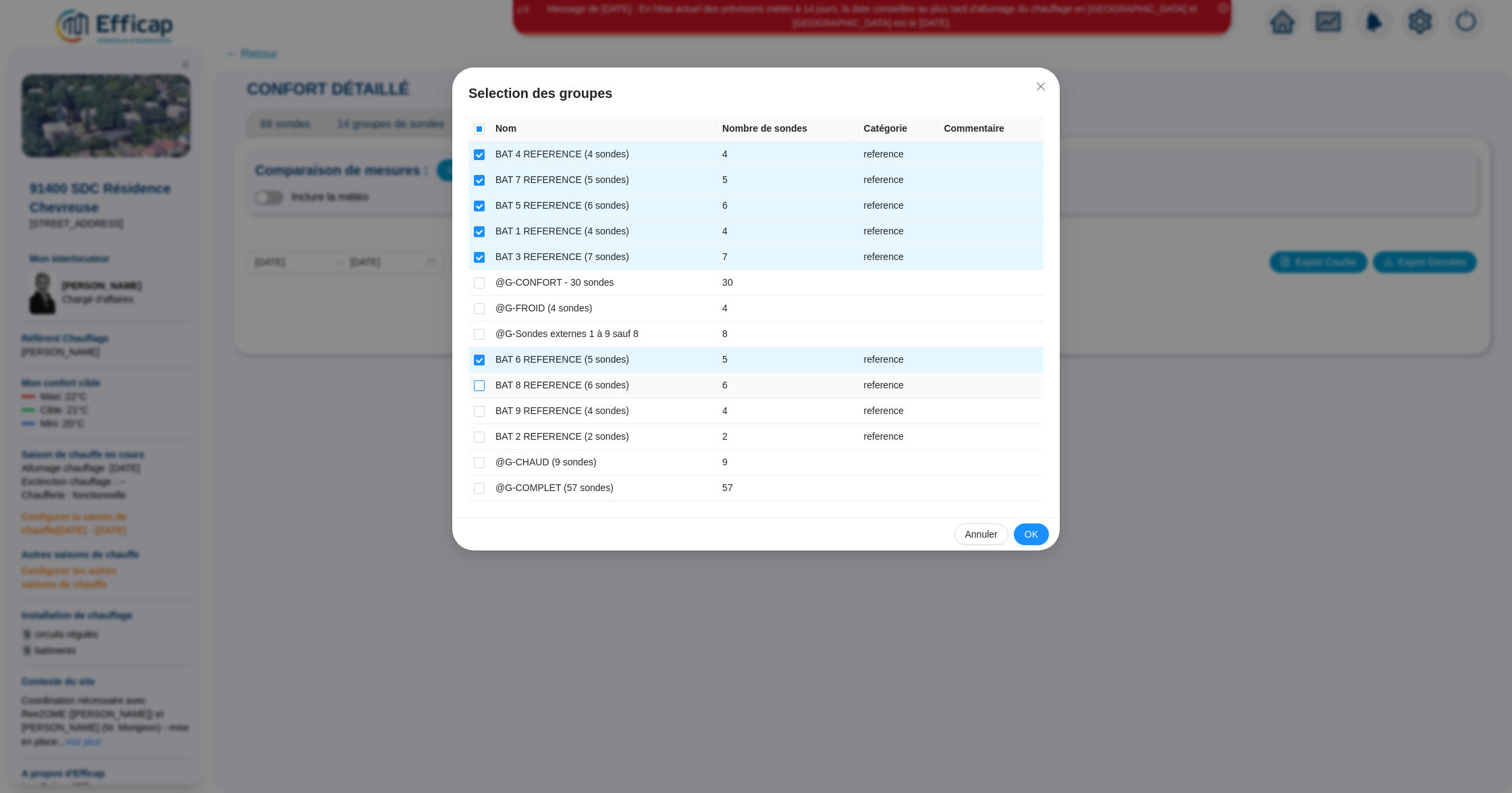
click at [481, 385] on input "checkbox" at bounding box center [479, 385] width 10 height 10
checkbox input "true"
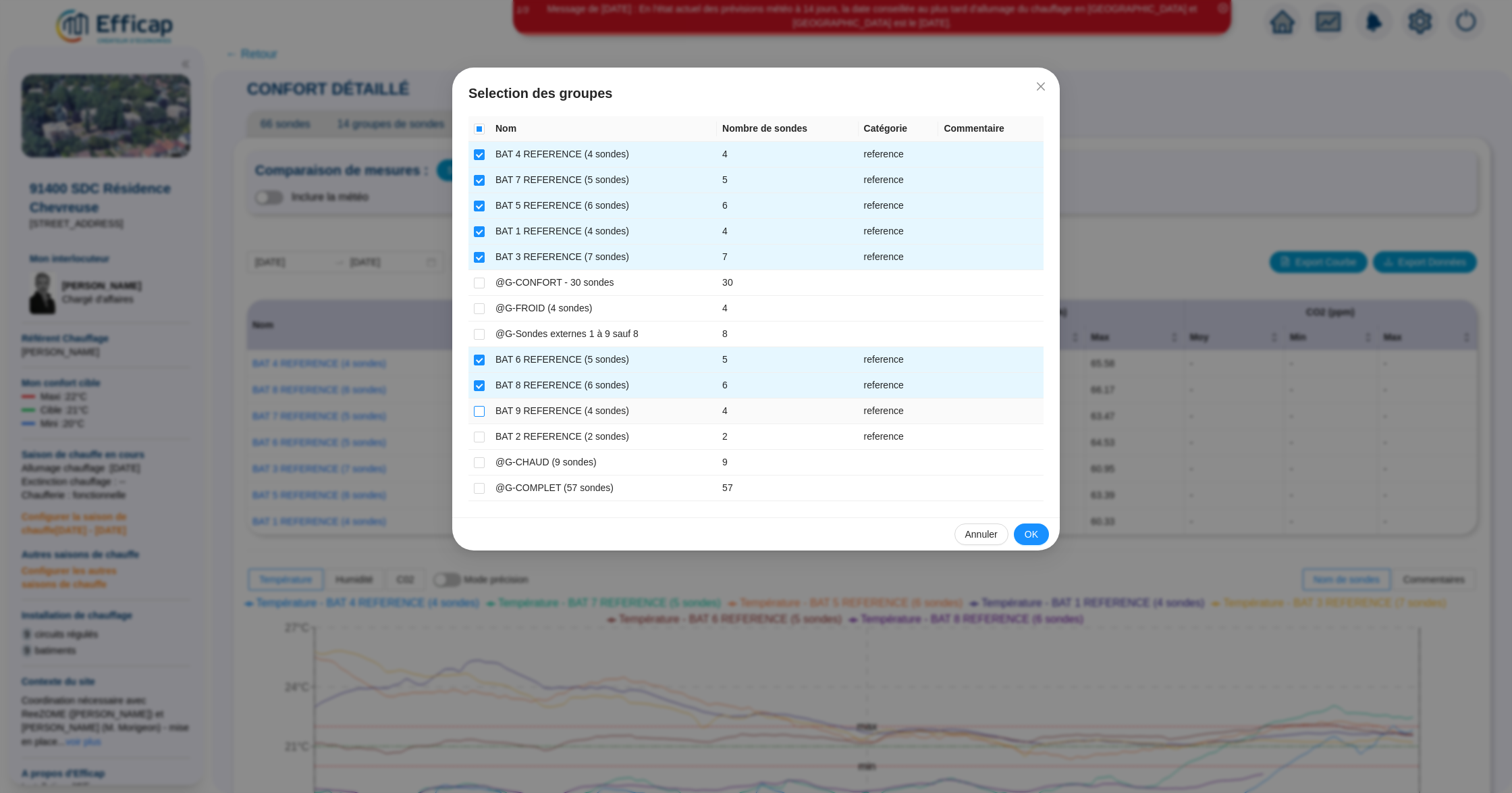
click at [481, 414] on input "checkbox" at bounding box center [479, 411] width 10 height 10
checkbox input "true"
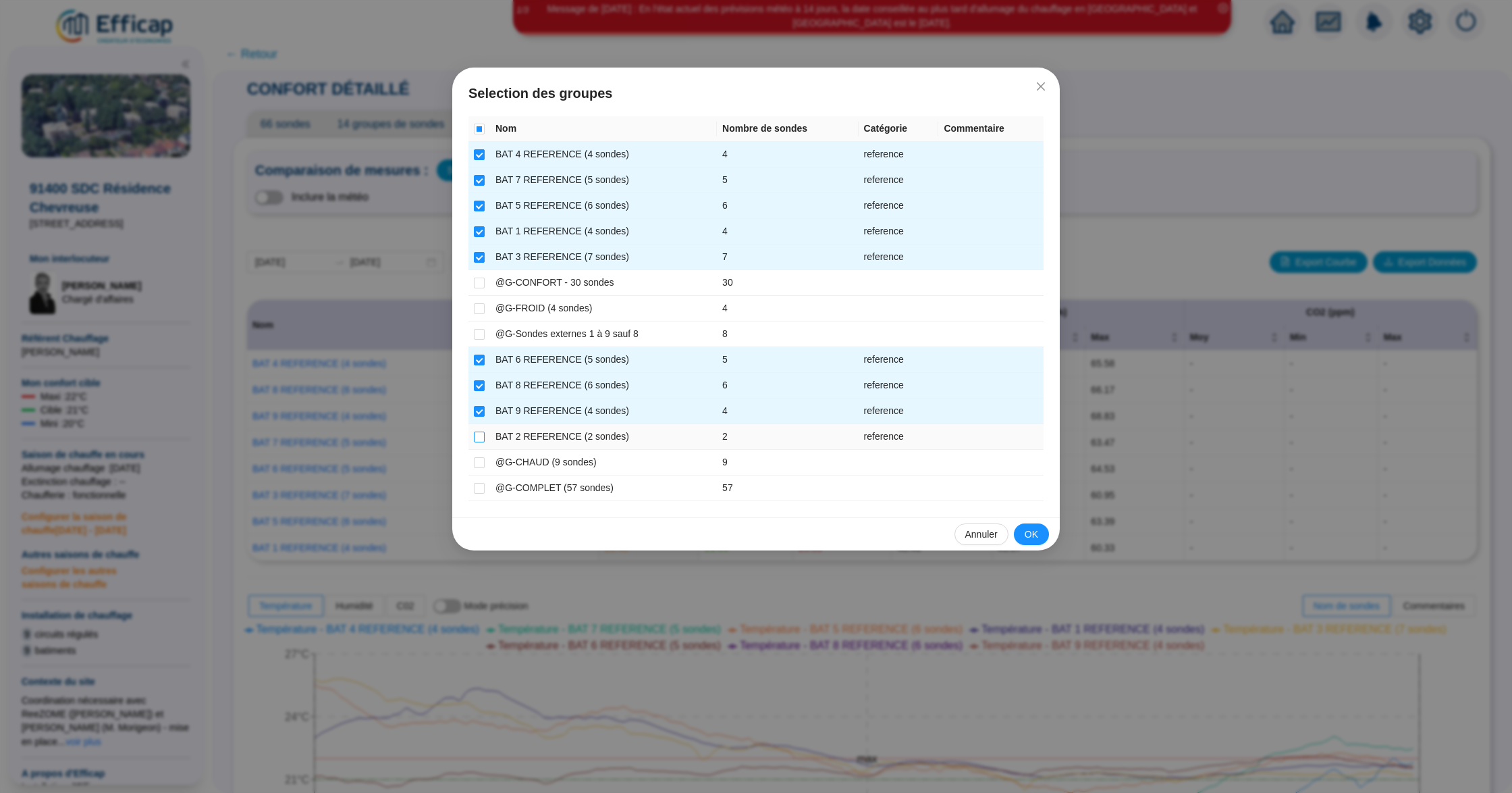
click at [481, 438] on input "checkbox" at bounding box center [479, 437] width 10 height 10
checkbox input "true"
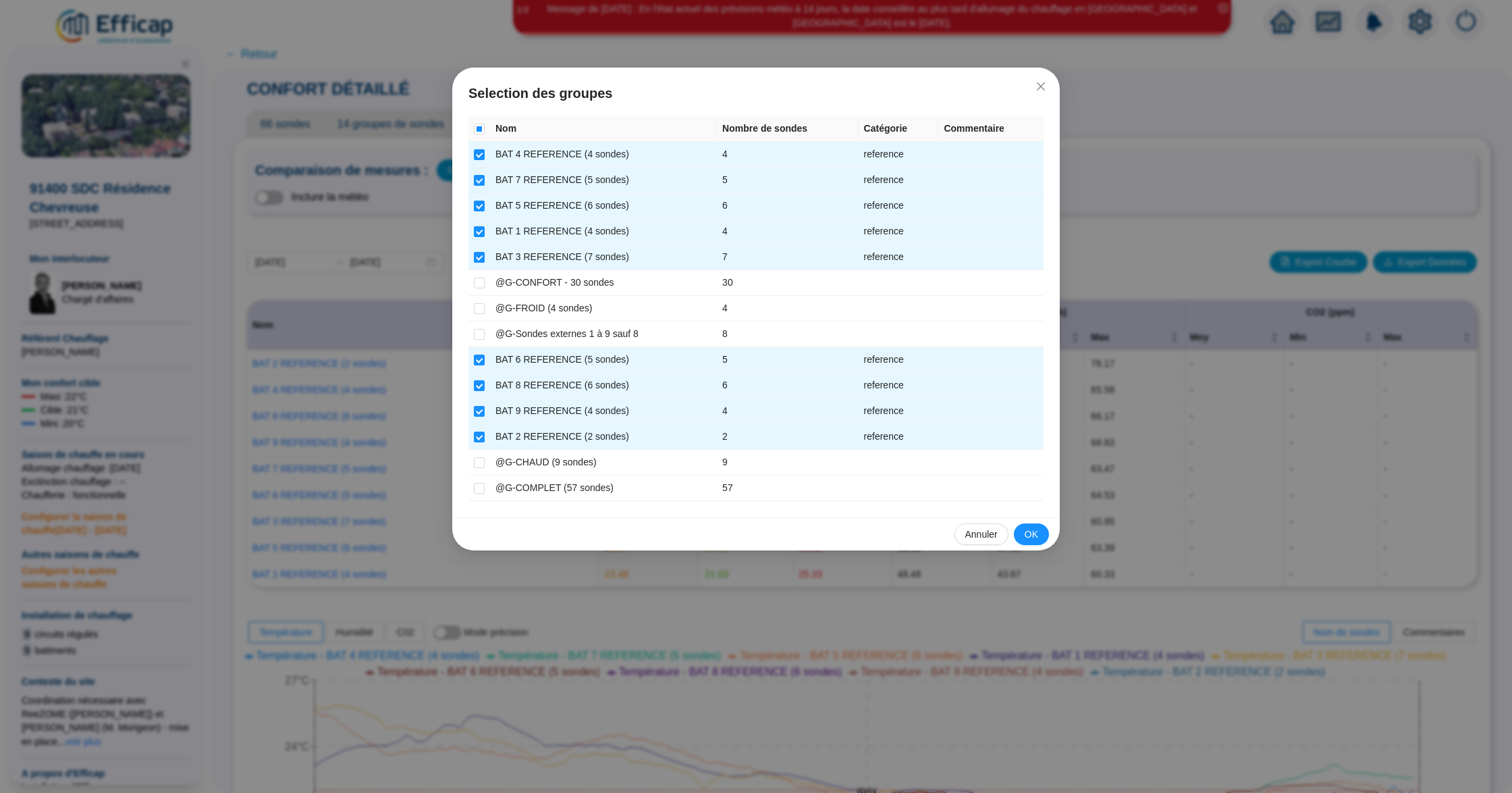
click at [1037, 531] on span "OK" at bounding box center [1031, 534] width 13 height 14
